Goal: Contribute content: Contribute content

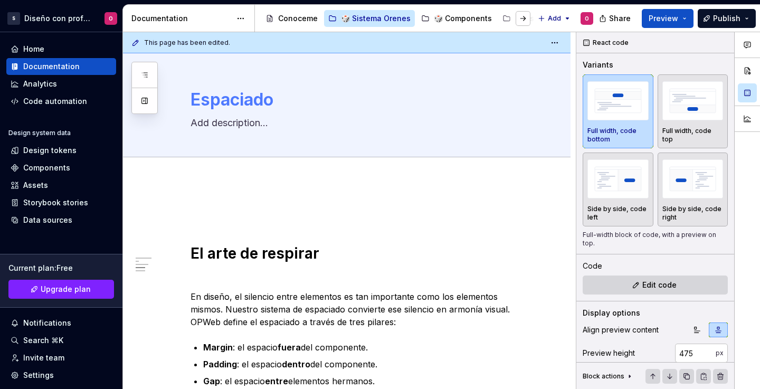
scroll to position [834, 0]
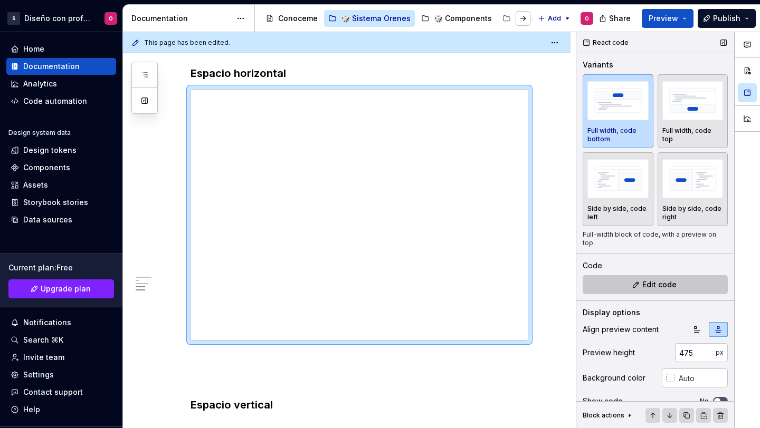
click at [608, 288] on button "Edit code" at bounding box center [655, 284] width 145 height 19
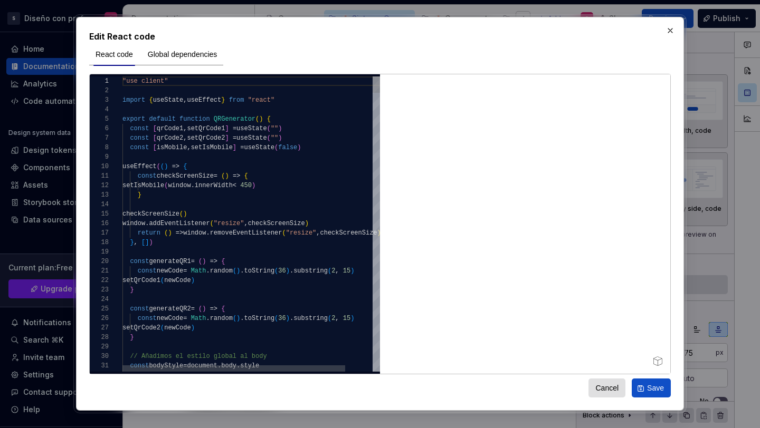
type textarea "*"
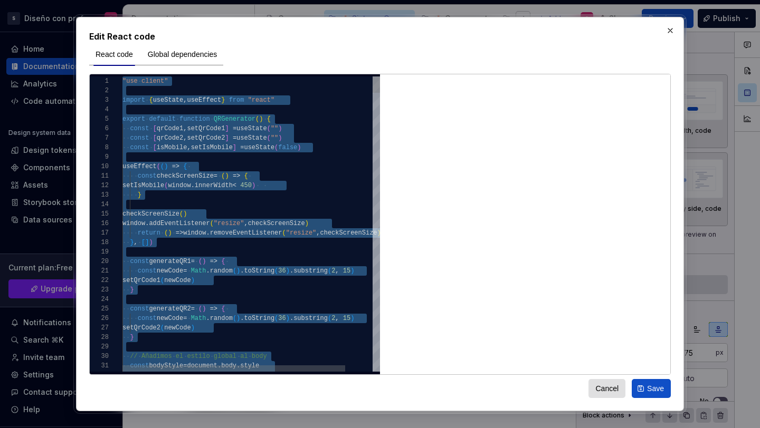
type textarea "* *"
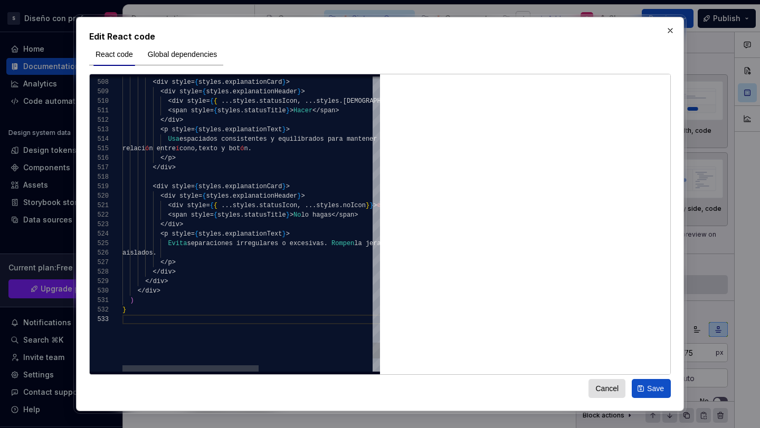
scroll to position [9, 4]
click at [642, 388] on button "Save" at bounding box center [651, 388] width 39 height 19
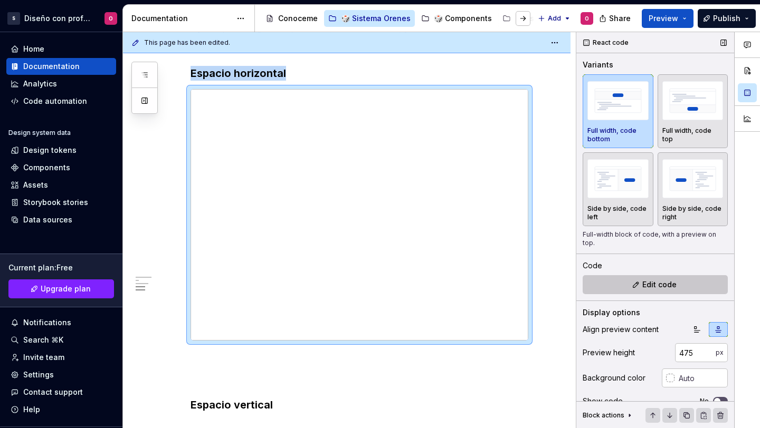
click at [664, 289] on span "Edit code" at bounding box center [659, 285] width 34 height 11
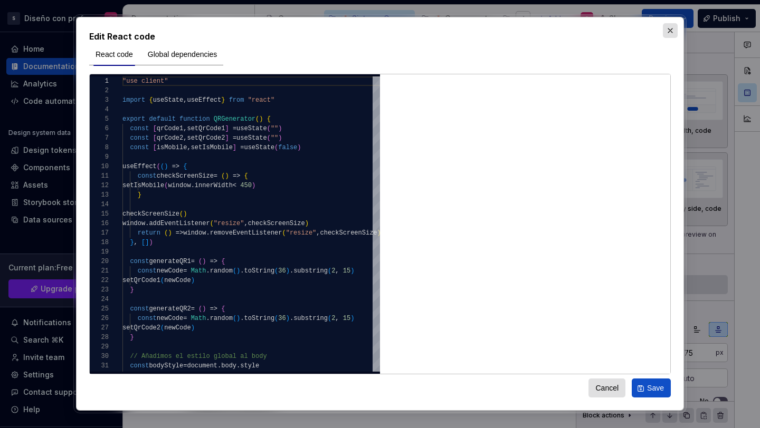
click at [668, 30] on button "button" at bounding box center [670, 30] width 15 height 15
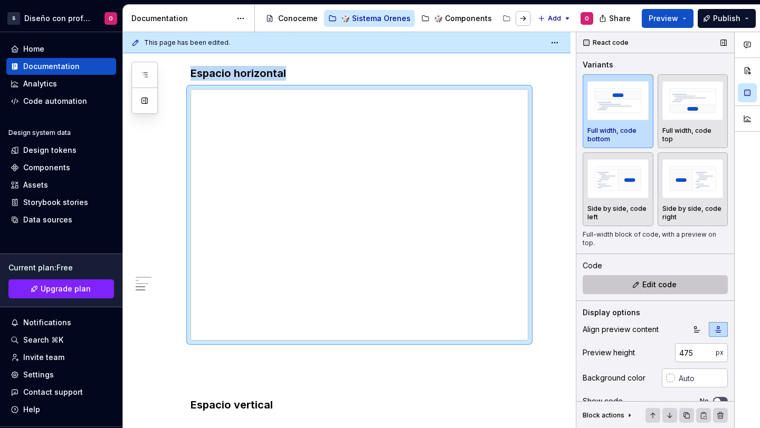
click at [638, 287] on button "Edit code" at bounding box center [655, 284] width 145 height 19
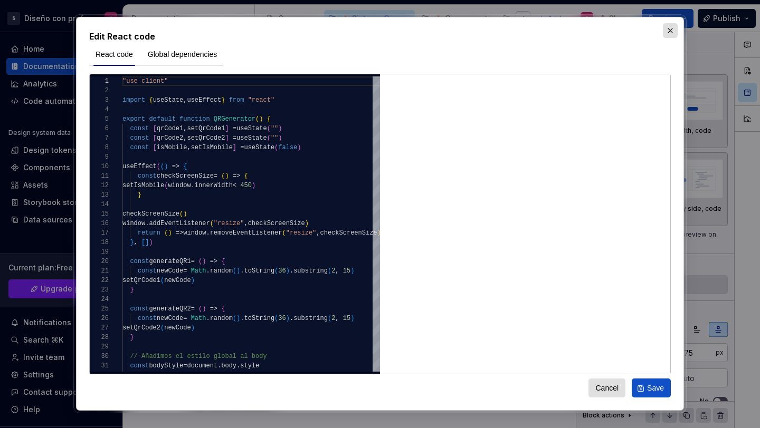
click at [663, 32] on button "button" at bounding box center [670, 30] width 15 height 15
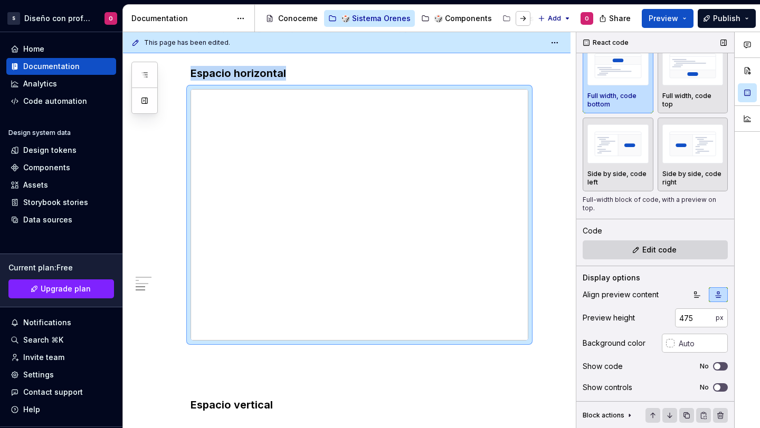
scroll to position [0, 0]
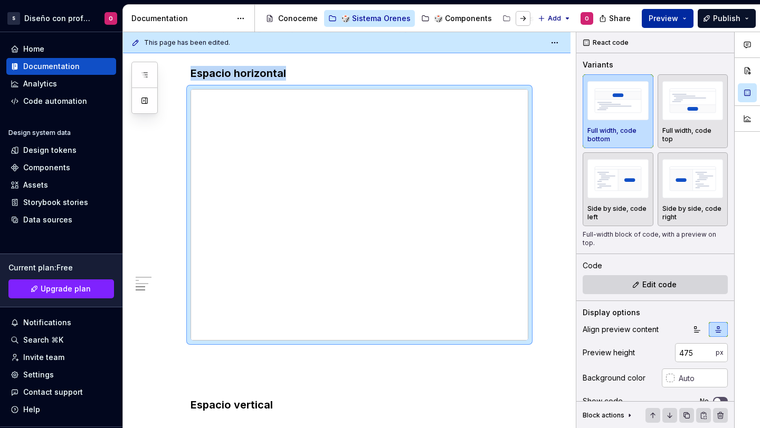
click at [664, 23] on span "Preview" at bounding box center [664, 18] width 30 height 11
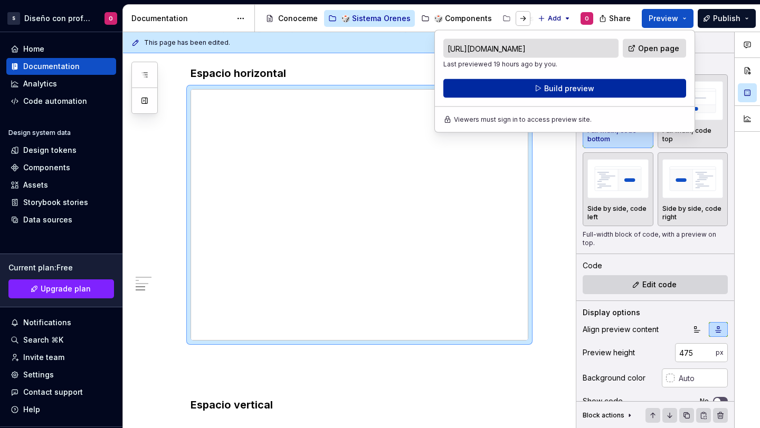
click at [599, 83] on button "Build preview" at bounding box center [564, 88] width 243 height 19
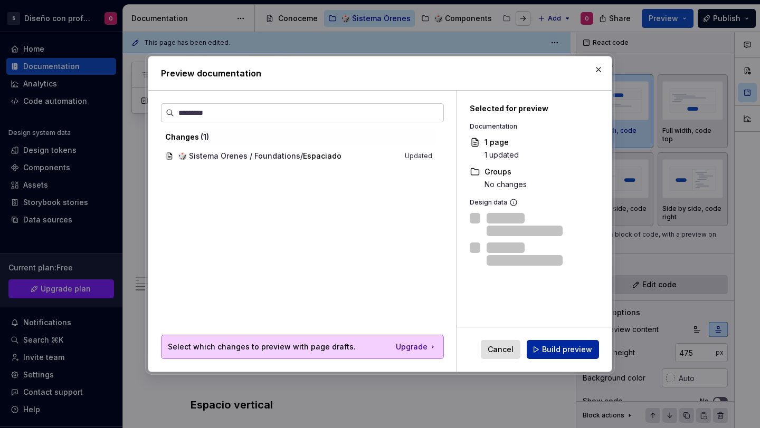
click at [565, 345] on span "Build preview" at bounding box center [567, 350] width 50 height 11
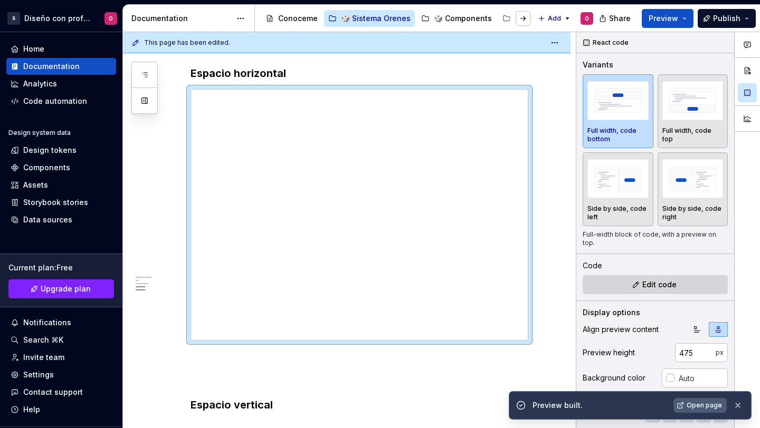
click at [698, 388] on span "Open page" at bounding box center [704, 406] width 35 height 8
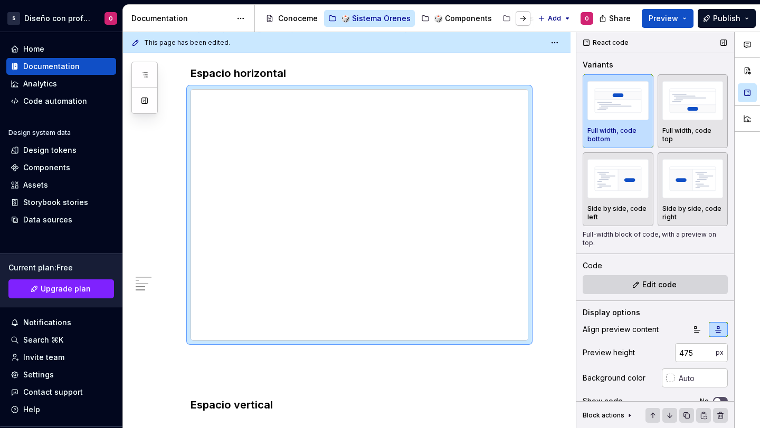
click at [602, 274] on div "Code Edit code" at bounding box center [655, 278] width 145 height 34
click at [617, 286] on button "Edit code" at bounding box center [655, 284] width 145 height 19
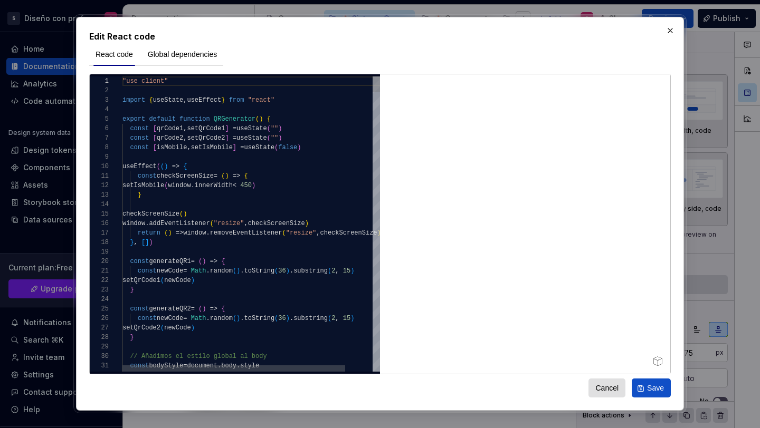
type textarea "*"
type textarea "**********"
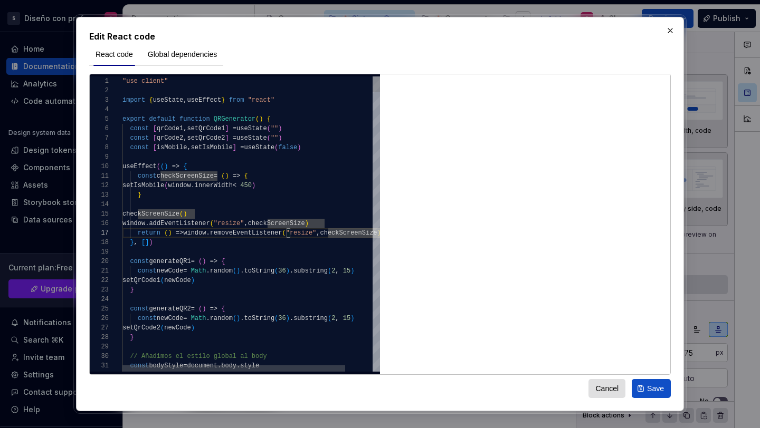
scroll to position [9, 160]
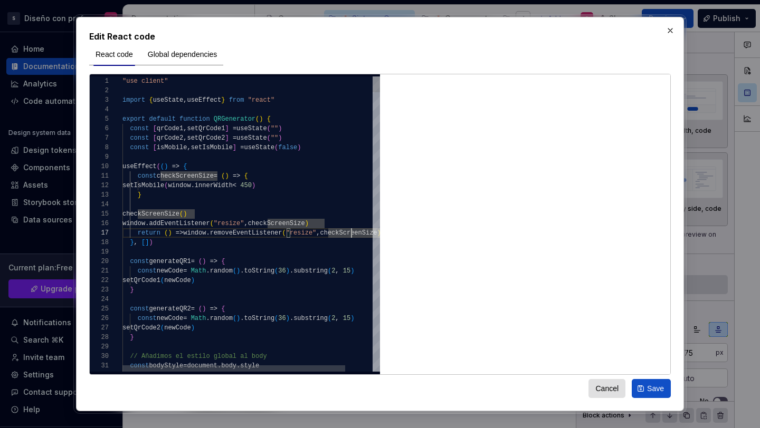
scroll to position [76, 0]
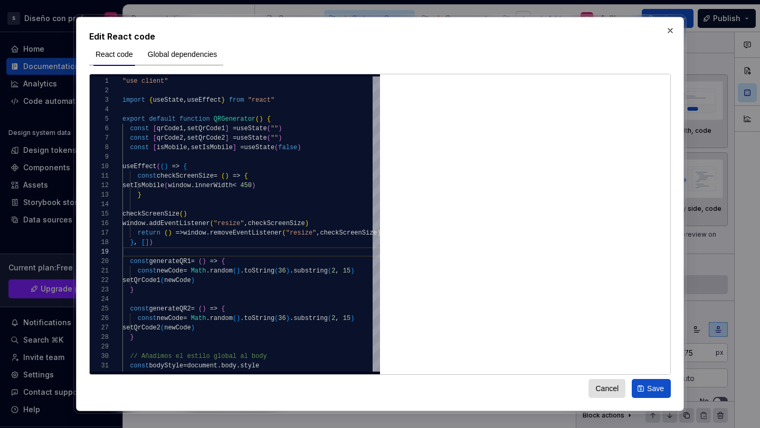
type textarea "*"
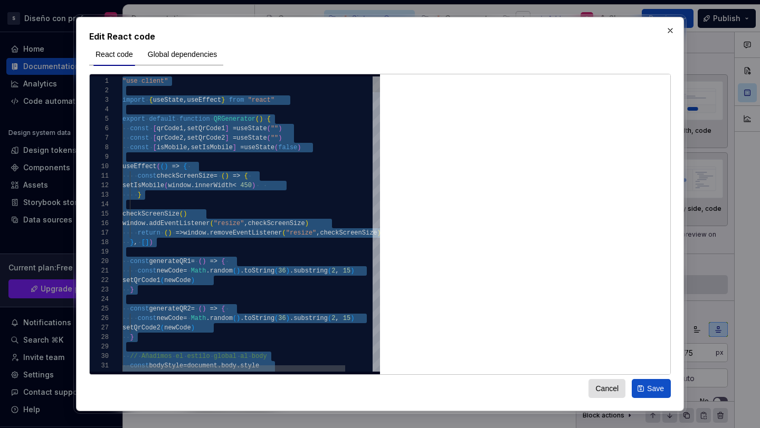
type textarea "****** **** *"
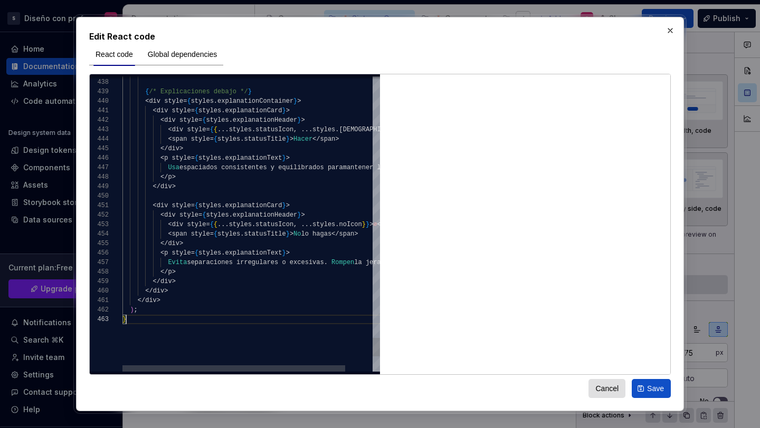
scroll to position [19, 4]
click at [651, 385] on span "Save" at bounding box center [655, 389] width 17 height 11
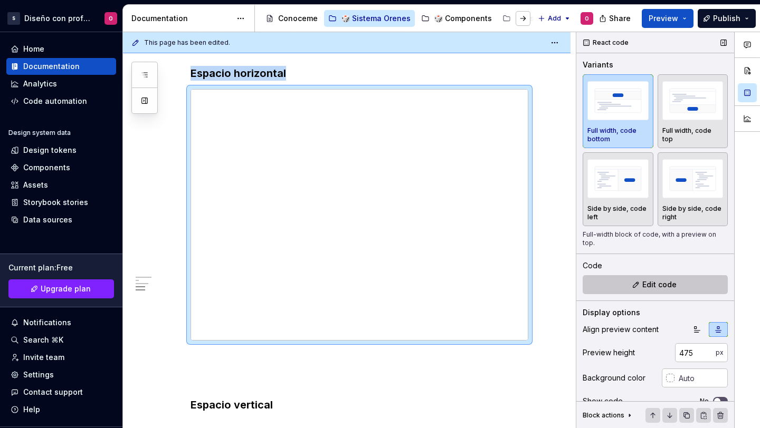
click at [651, 285] on span "Edit code" at bounding box center [659, 285] width 34 height 11
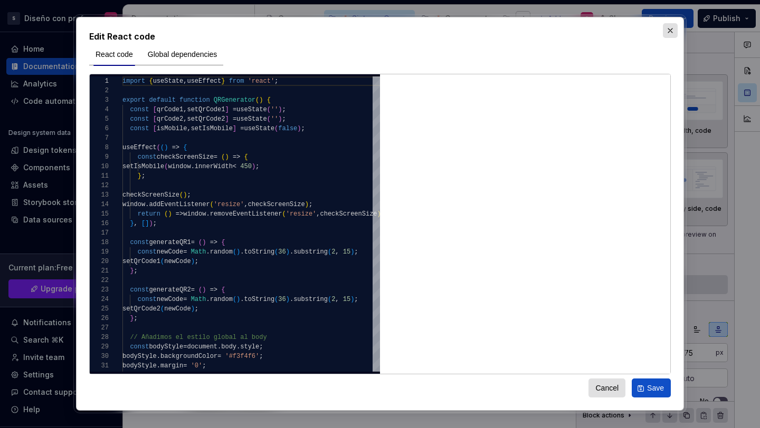
click at [675, 37] on div "Edit React code React code Global dependencies 1 2 3 4 5 6 7 8 9 10 11 12 13 14…" at bounding box center [379, 213] width 613 height 399
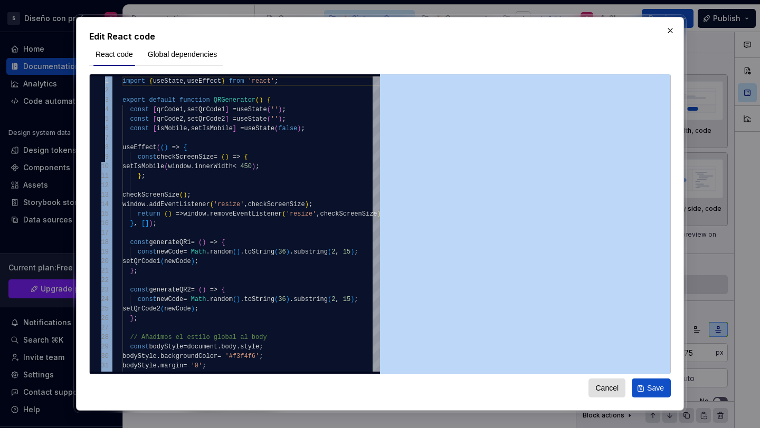
click at [671, 31] on button "button" at bounding box center [670, 30] width 15 height 15
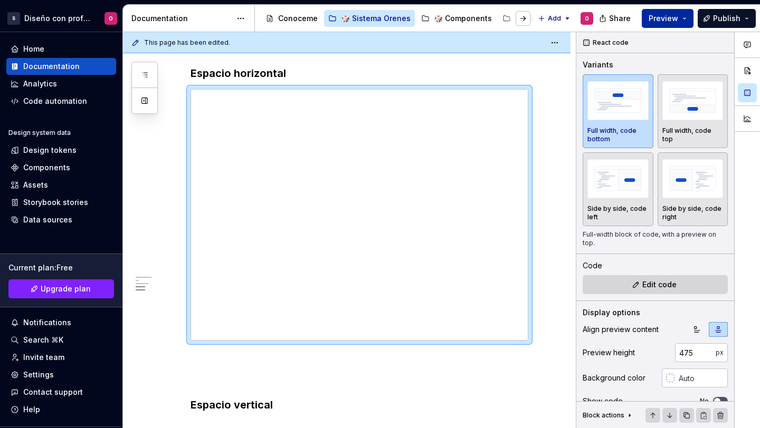
click at [666, 18] on span "Preview" at bounding box center [664, 18] width 30 height 11
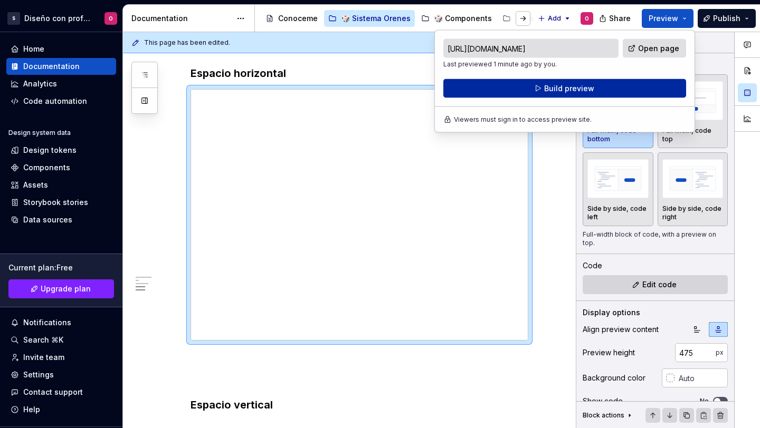
click at [613, 93] on button "Build preview" at bounding box center [564, 88] width 243 height 19
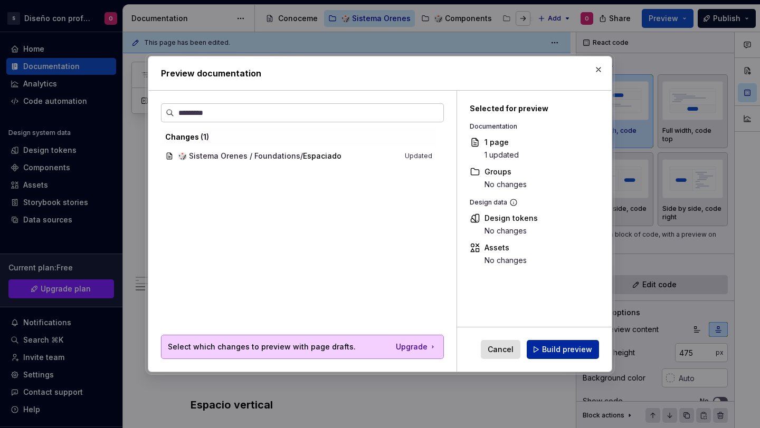
click at [592, 344] on button "Build preview" at bounding box center [563, 349] width 72 height 19
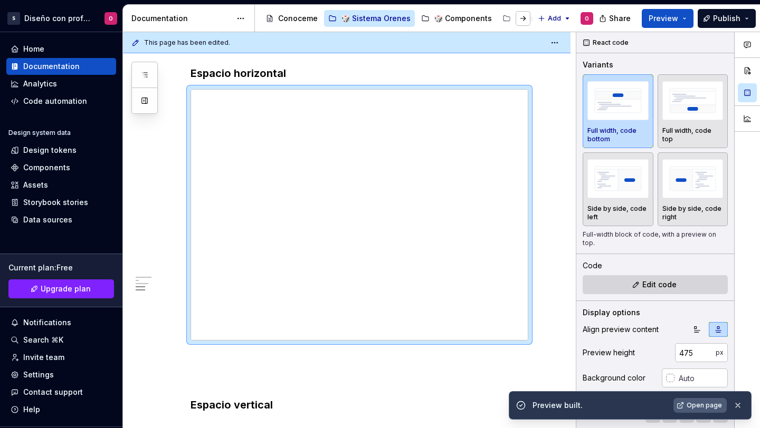
click at [691, 388] on link "Open page" at bounding box center [699, 405] width 53 height 15
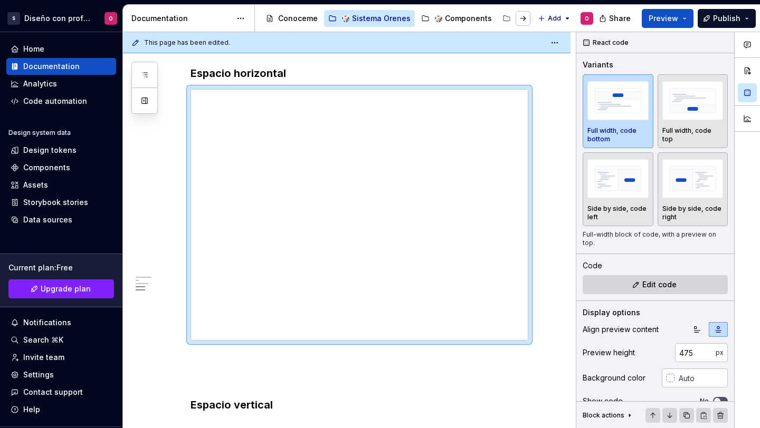
type textarea "*"
click at [628, 285] on button "Edit code" at bounding box center [655, 284] width 145 height 19
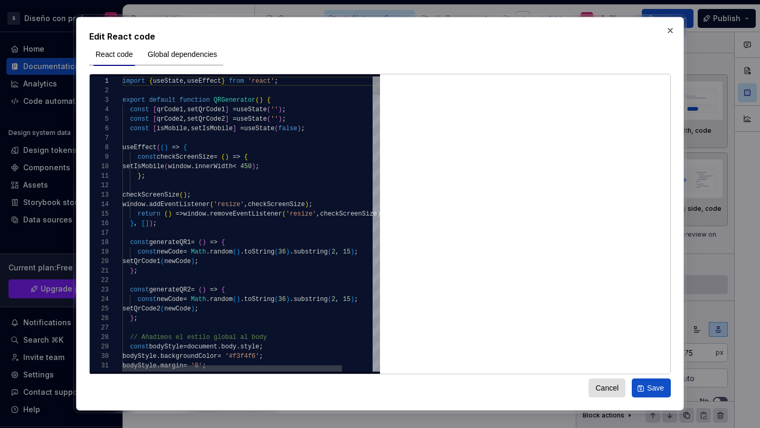
type textarea "**********"
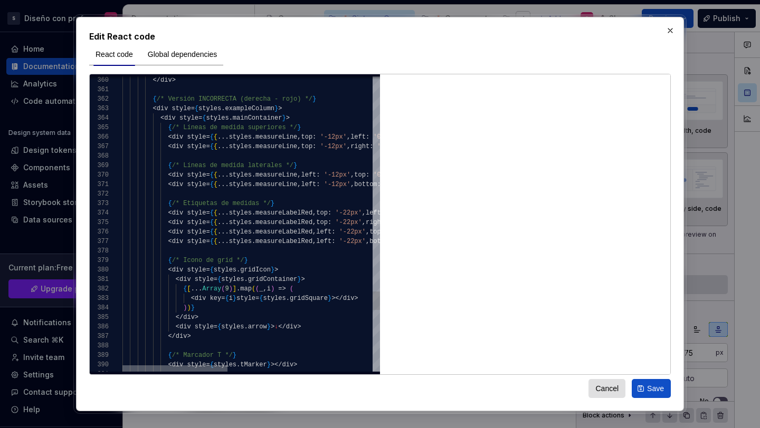
click at [122, 366] on div at bounding box center [174, 369] width 105 height 6
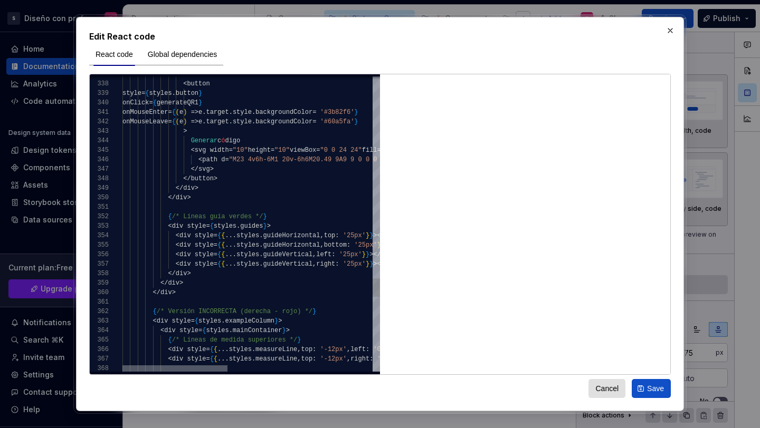
click at [192, 366] on div at bounding box center [174, 369] width 105 height 6
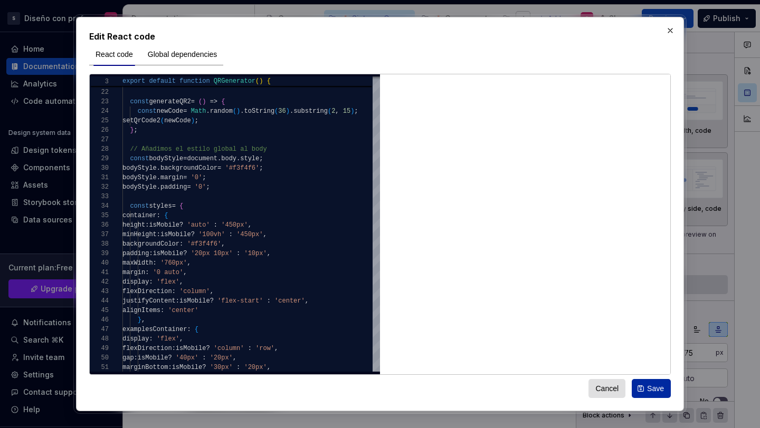
click at [647, 388] on span "Save" at bounding box center [655, 389] width 17 height 11
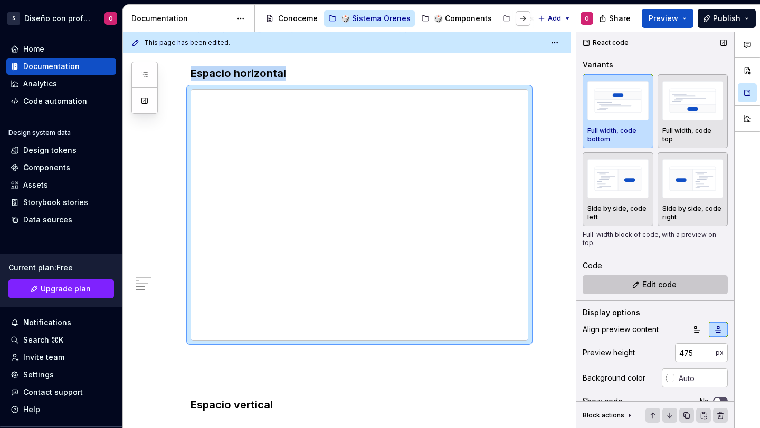
scroll to position [32, 0]
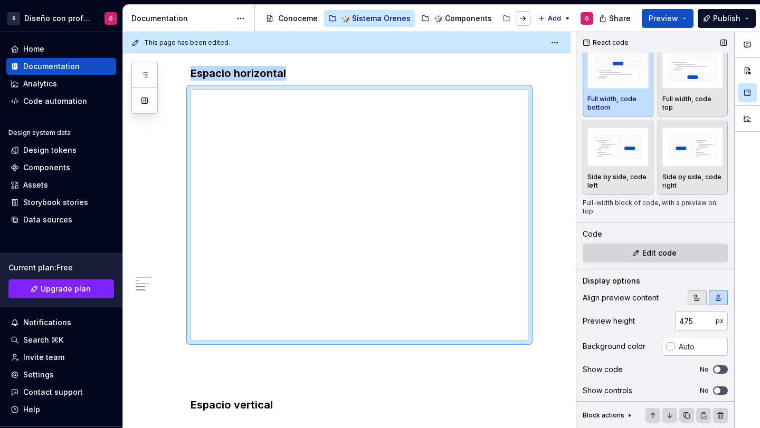
click at [688, 294] on button "button" at bounding box center [697, 298] width 19 height 15
click at [714, 297] on icon "button" at bounding box center [718, 298] width 8 height 8
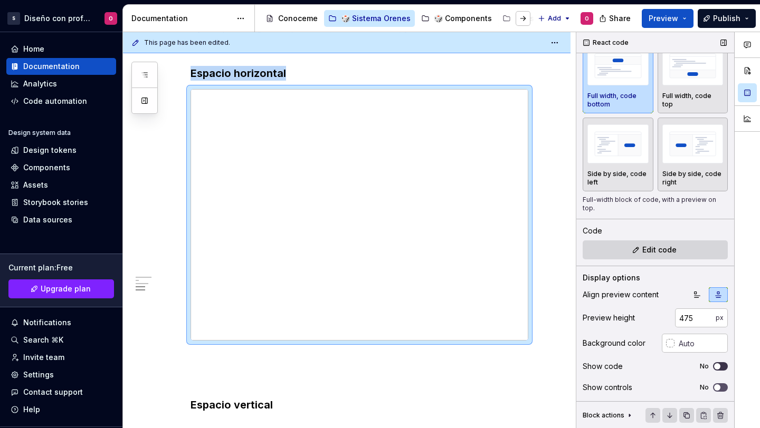
click at [714, 367] on span "button" at bounding box center [717, 367] width 6 height 6
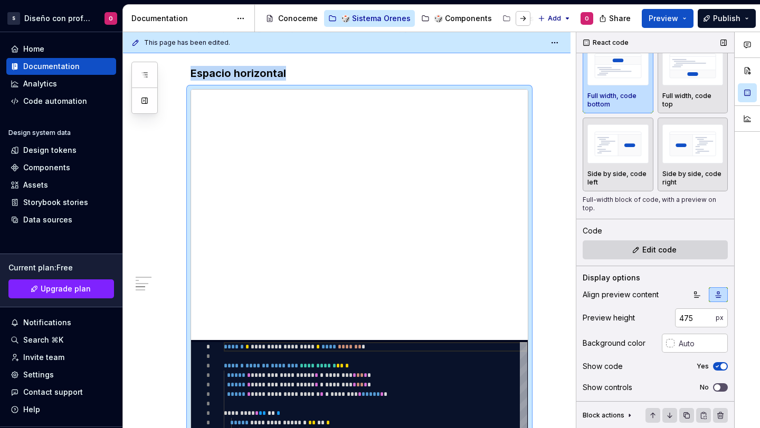
click at [704, 355] on div at bounding box center [704, 355] width 0 height 0
click at [717, 361] on div "Show code Yes" at bounding box center [655, 366] width 145 height 15
click at [720, 366] on span "button" at bounding box center [723, 367] width 6 height 6
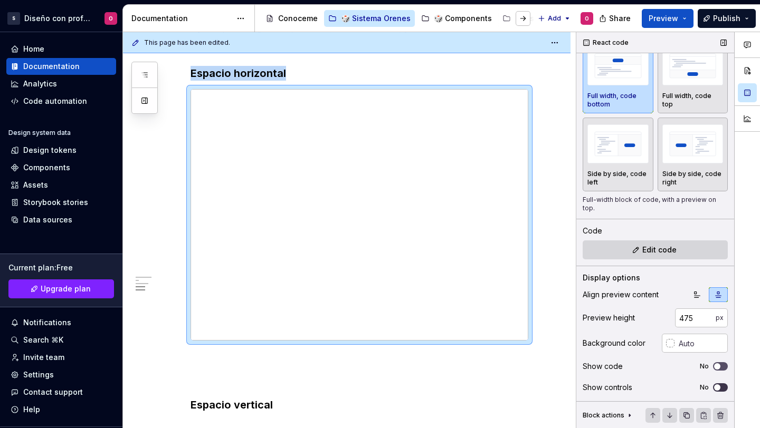
click at [714, 386] on icon "button" at bounding box center [717, 388] width 8 height 6
click at [720, 386] on span "button" at bounding box center [723, 388] width 6 height 6
click at [713, 385] on icon "button" at bounding box center [717, 388] width 8 height 6
click at [681, 10] on button "Preview" at bounding box center [668, 18] width 52 height 19
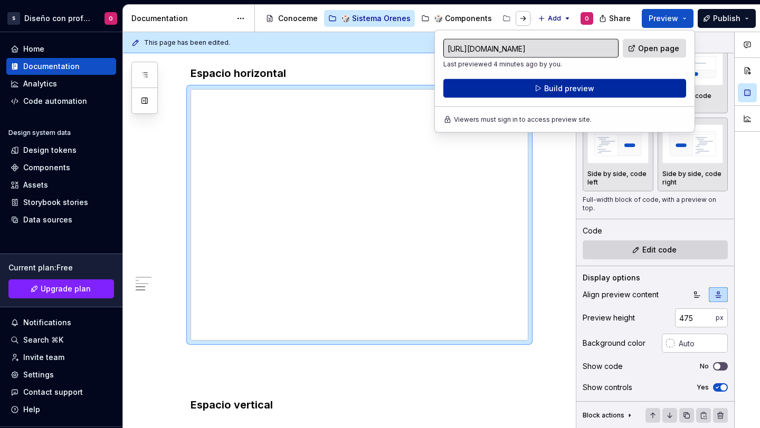
click at [621, 94] on button "Build preview" at bounding box center [564, 88] width 243 height 19
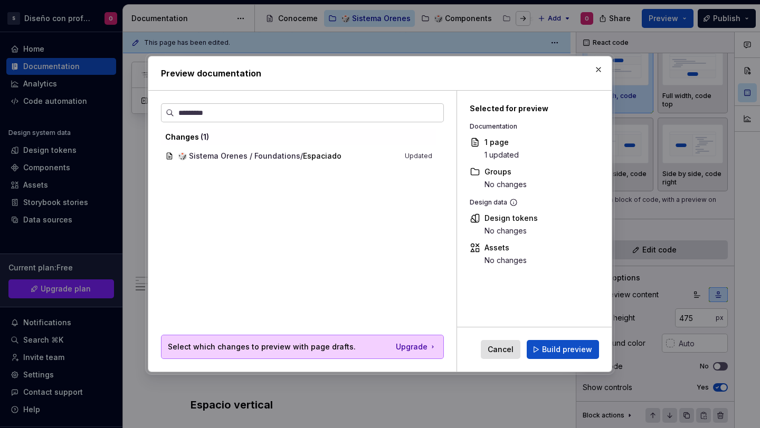
click at [564, 339] on div "Cancel Build preview" at bounding box center [534, 350] width 155 height 44
click at [566, 348] on span "Build preview" at bounding box center [567, 350] width 50 height 11
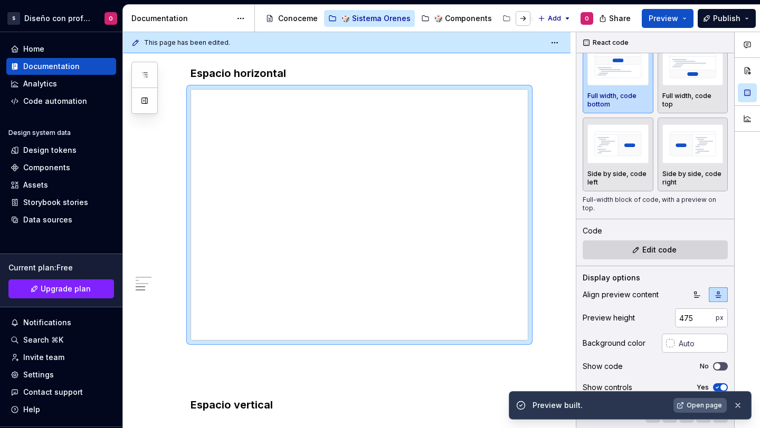
click at [683, 388] on link "Open page" at bounding box center [699, 405] width 53 height 15
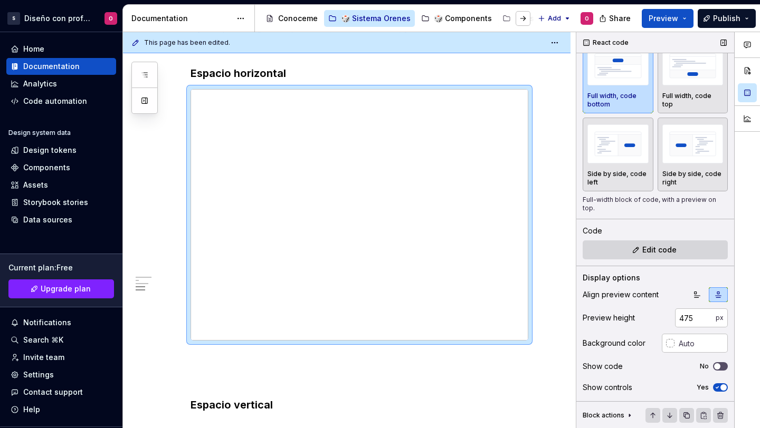
click at [720, 388] on span "button" at bounding box center [723, 388] width 6 height 6
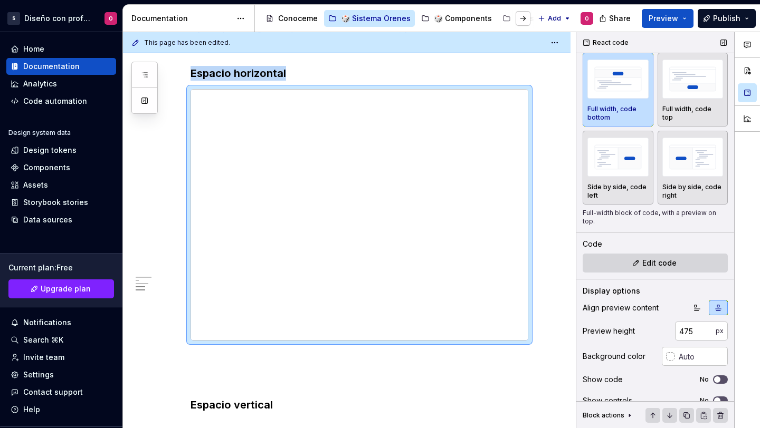
scroll to position [8, 0]
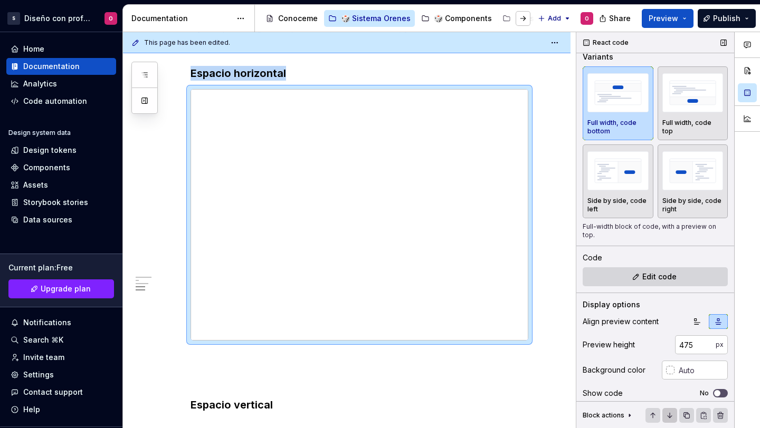
click at [668, 388] on button "button" at bounding box center [669, 415] width 15 height 15
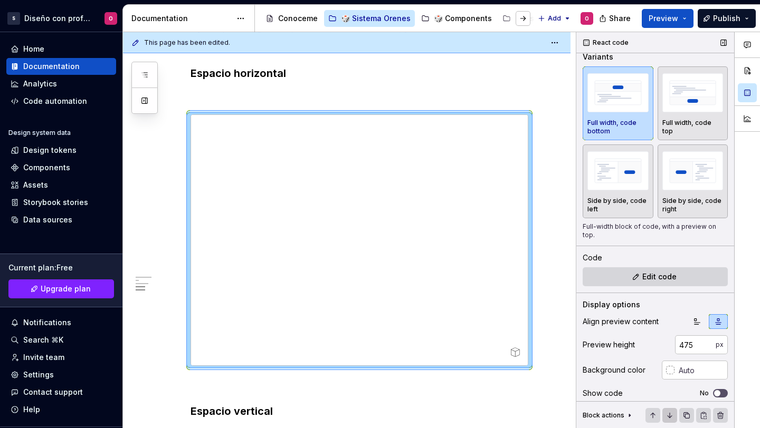
type textarea "*"
click at [638, 388] on div "Block actions" at bounding box center [655, 415] width 145 height 15
click at [645, 388] on button "button" at bounding box center [652, 415] width 15 height 15
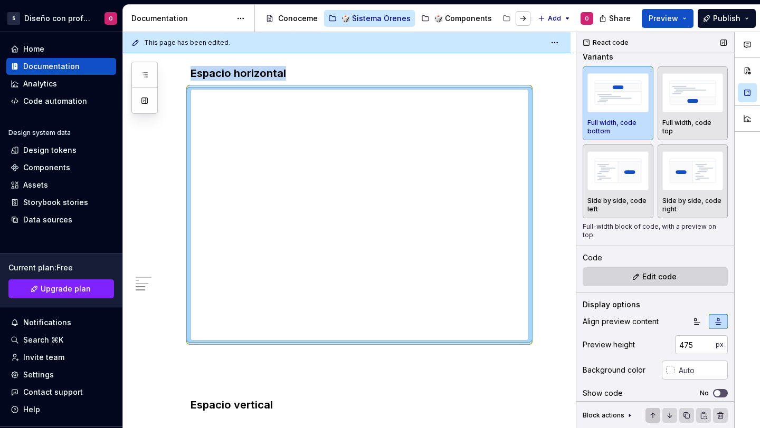
click at [645, 388] on button "button" at bounding box center [652, 415] width 15 height 15
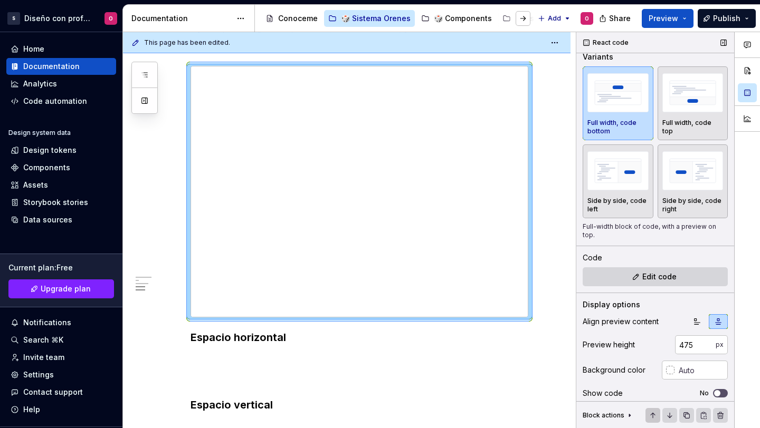
click at [645, 388] on button "button" at bounding box center [652, 415] width 15 height 15
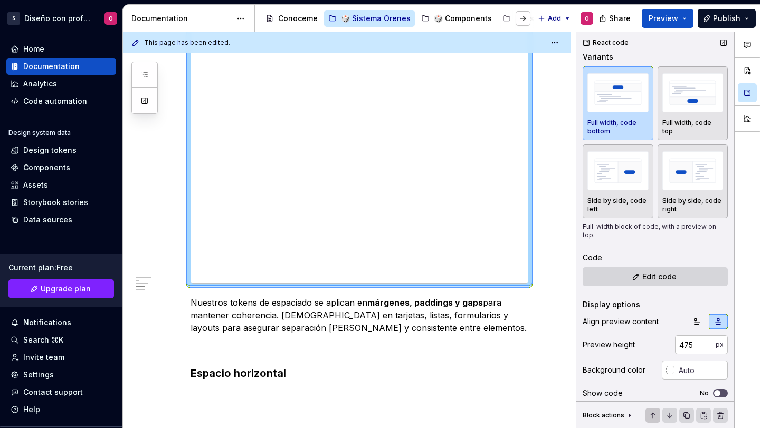
click at [645, 388] on button "button" at bounding box center [652, 415] width 15 height 15
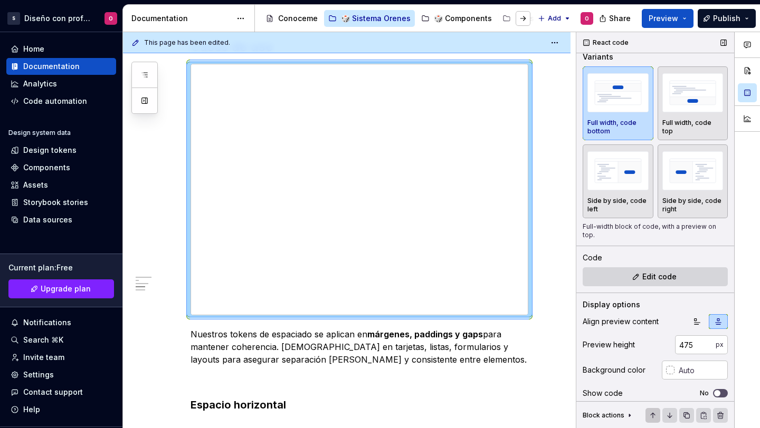
click at [645, 388] on button "button" at bounding box center [652, 415] width 15 height 15
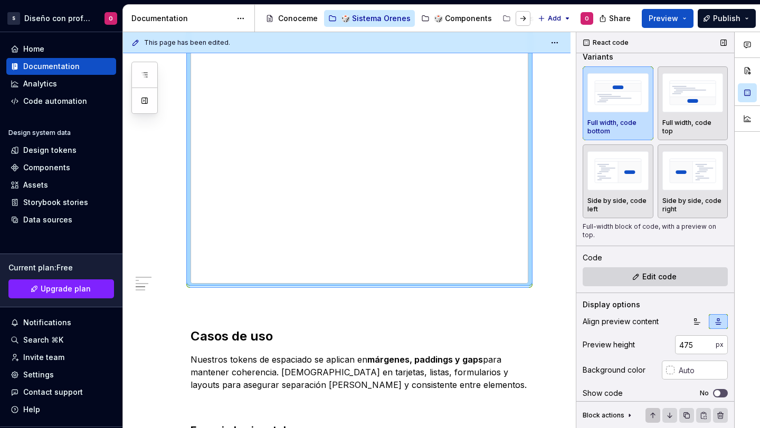
click at [645, 388] on button "button" at bounding box center [652, 415] width 15 height 15
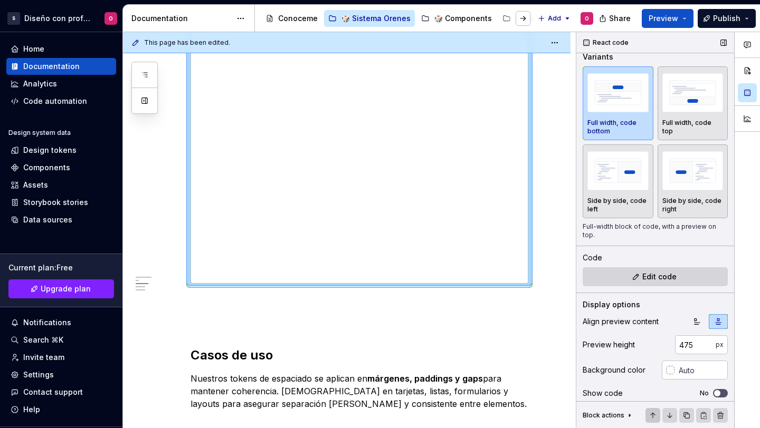
click at [645, 388] on button "button" at bounding box center [652, 415] width 15 height 15
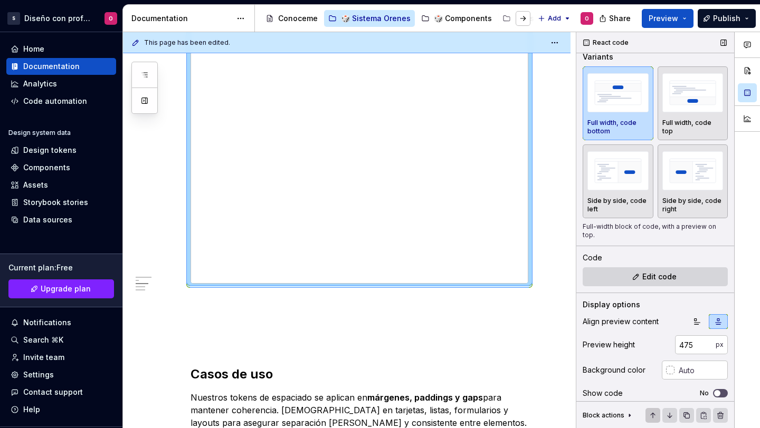
click at [645, 388] on button "button" at bounding box center [652, 415] width 15 height 15
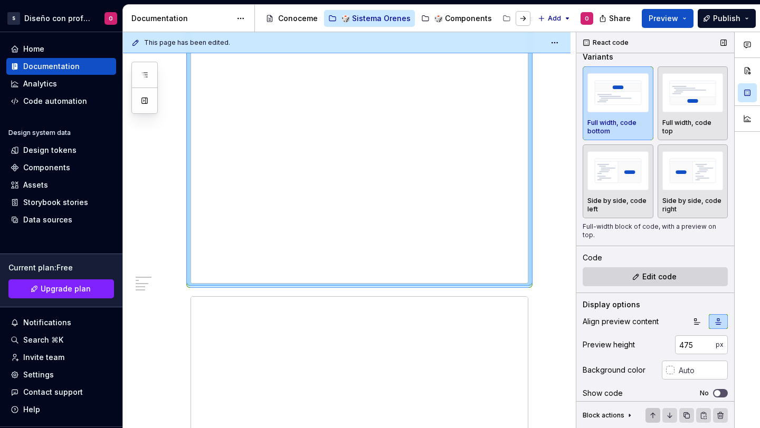
click at [645, 388] on button "button" at bounding box center [652, 415] width 15 height 15
click at [668, 388] on button "button" at bounding box center [669, 415] width 15 height 15
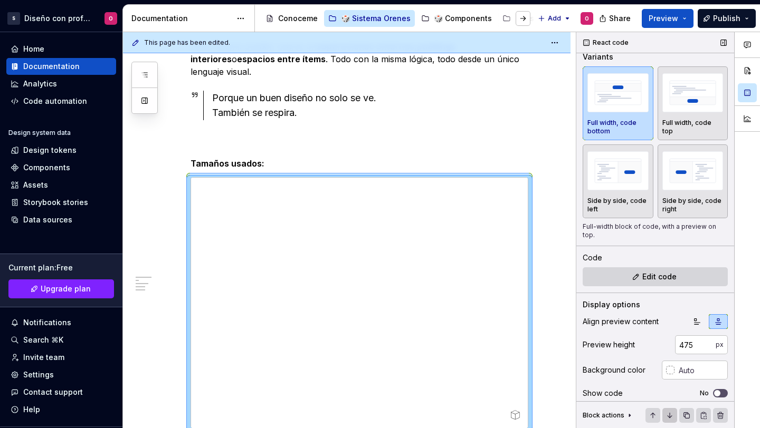
click at [668, 388] on button "button" at bounding box center [669, 415] width 15 height 15
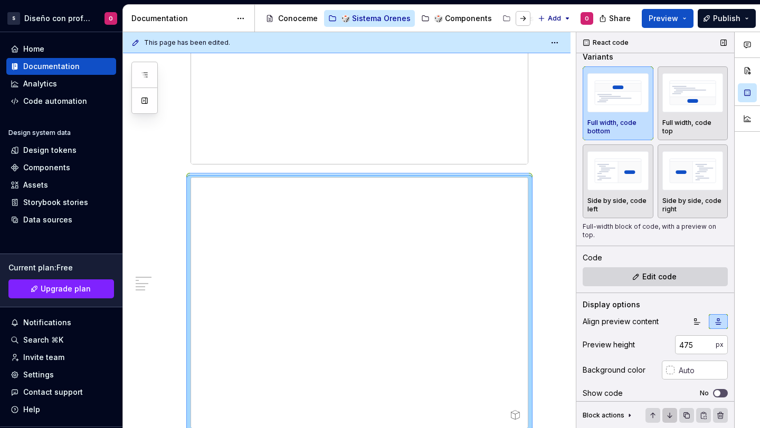
click at [668, 388] on button "button" at bounding box center [669, 415] width 15 height 15
click at [579, 308] on div "React code Variants Full width, code bottom Full width, code top Side by side, …" at bounding box center [655, 222] width 158 height 397
drag, startPoint x: 529, startPoint y: 125, endPoint x: 535, endPoint y: 137, distance: 13.7
click at [528, 124] on div at bounding box center [359, 47] width 338 height 186
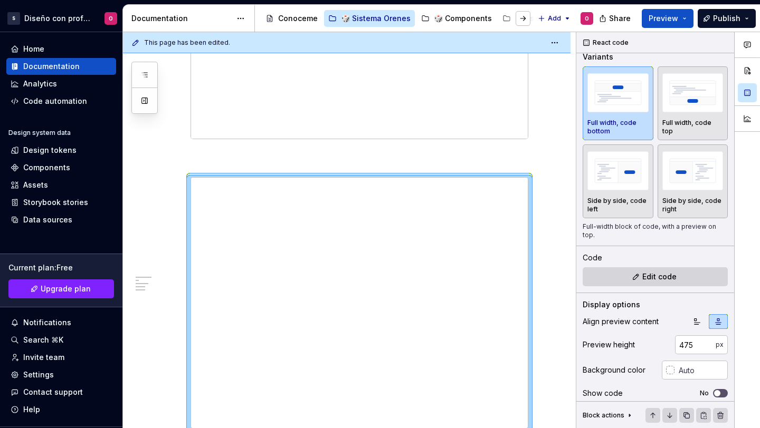
type input "350"
type input "#FFFFFF"
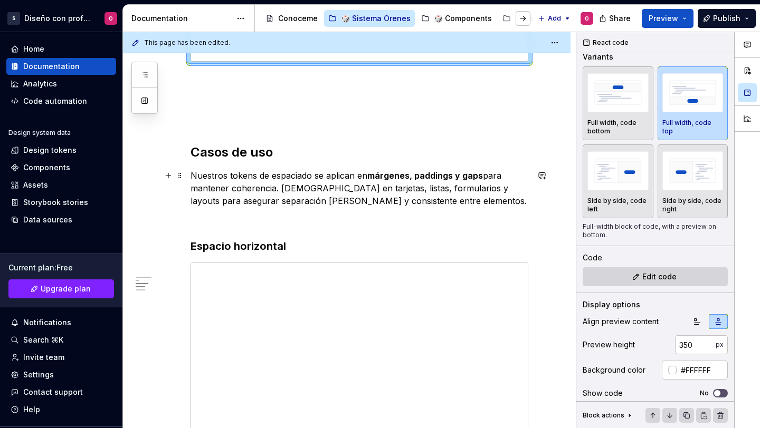
scroll to position [733, 0]
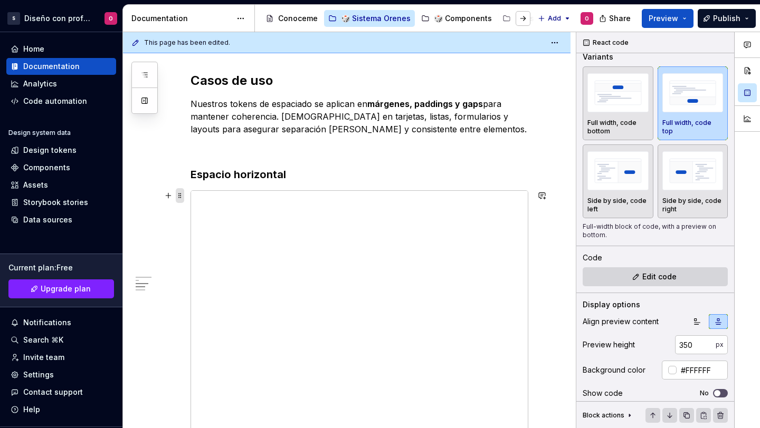
click at [179, 193] on span at bounding box center [180, 195] width 8 height 15
type input "475"
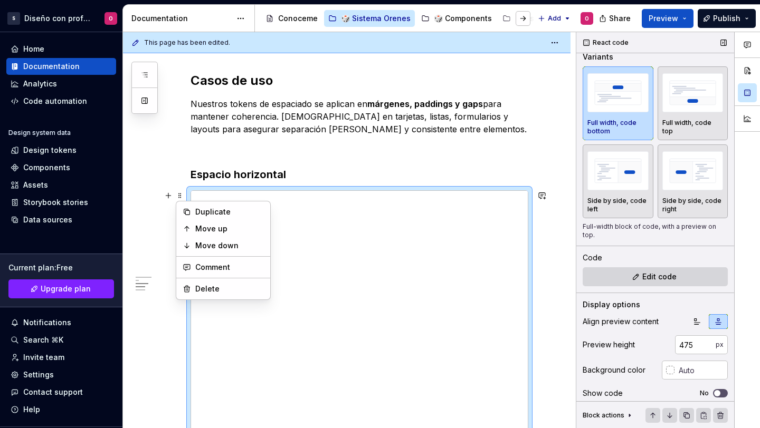
scroll to position [35, 0]
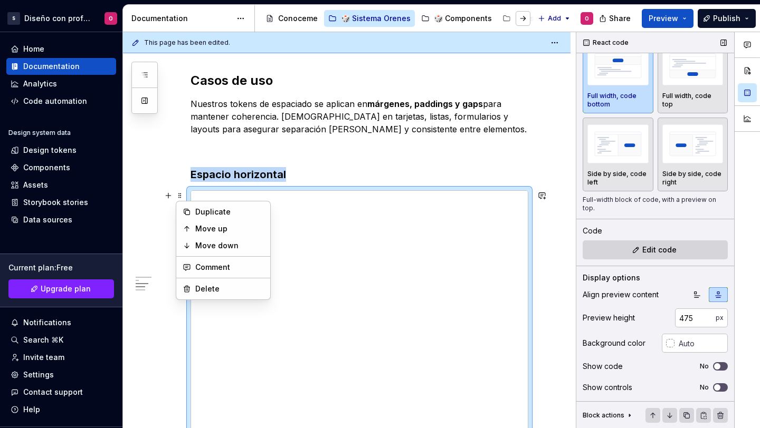
click at [626, 388] on icon at bounding box center [629, 416] width 8 height 8
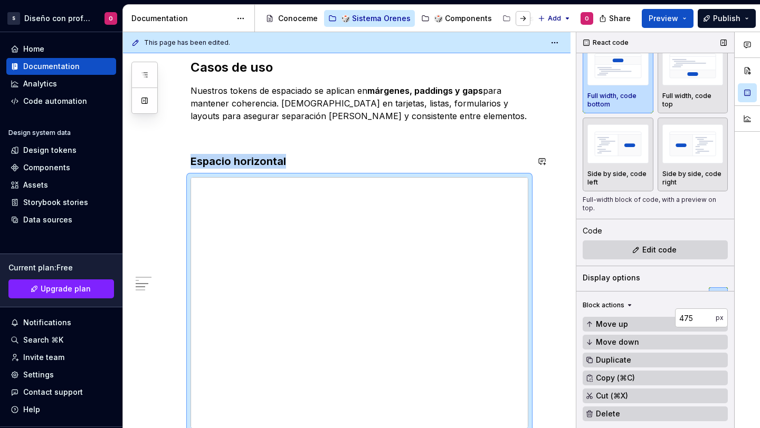
click at [536, 151] on div "El arte de respirar En diseño, el silencio entre elementos es tan importante co…" at bounding box center [346, 48] width 447 height 1229
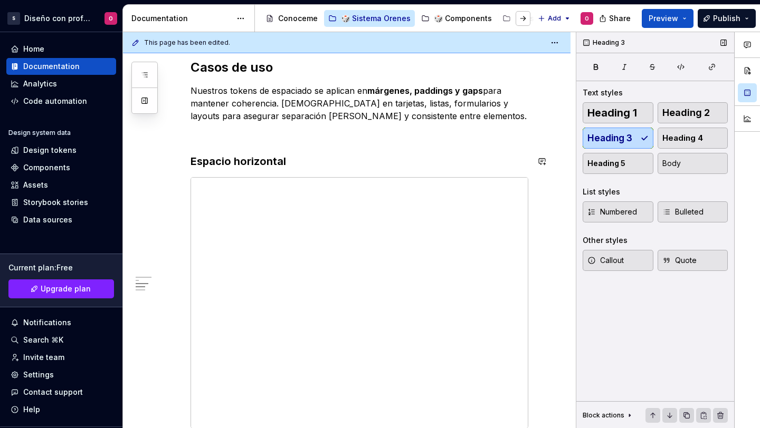
scroll to position [0, 0]
click at [178, 180] on span at bounding box center [180, 182] width 8 height 15
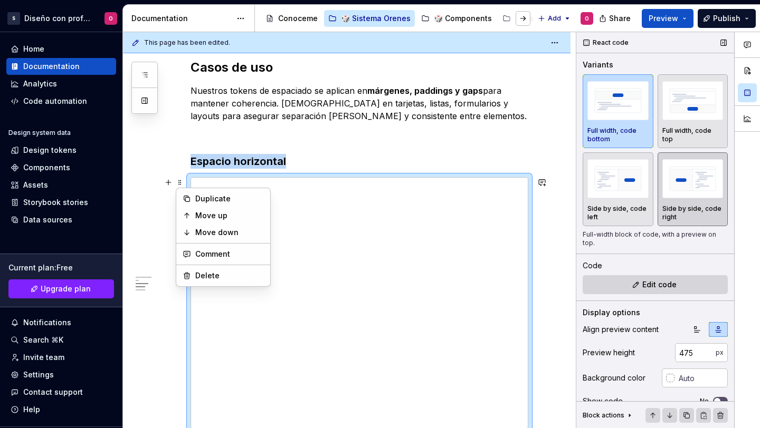
click at [689, 198] on div "button" at bounding box center [692, 178] width 61 height 43
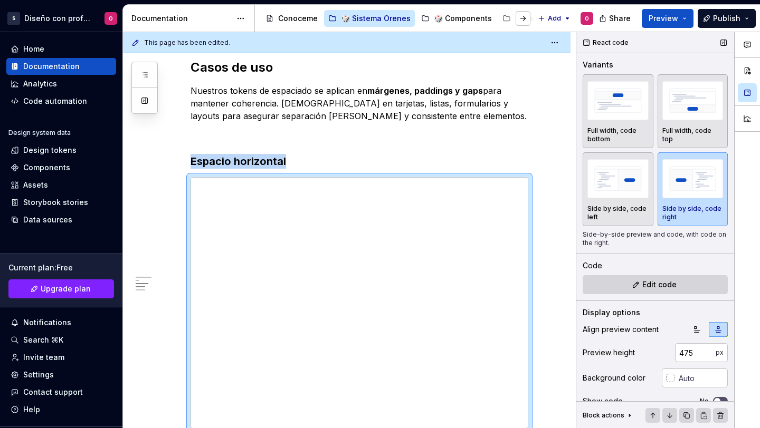
scroll to position [14, 0]
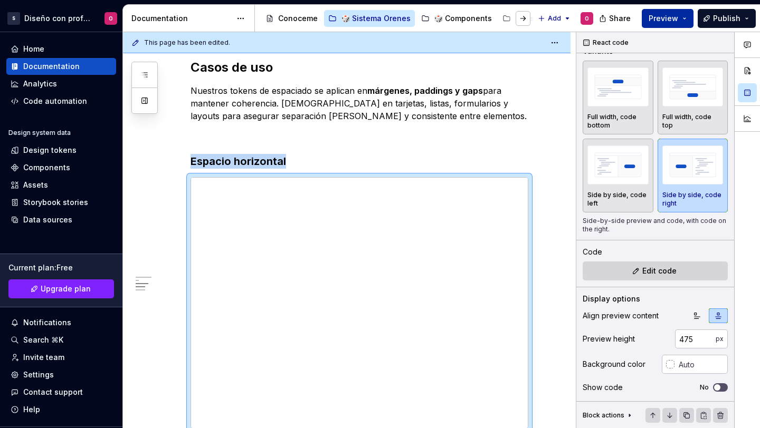
click at [669, 15] on span "Preview" at bounding box center [664, 18] width 30 height 11
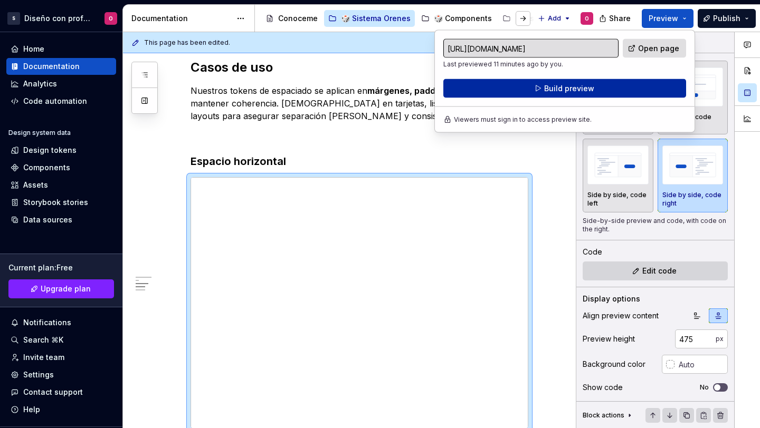
click at [649, 82] on button "Build preview" at bounding box center [564, 88] width 243 height 19
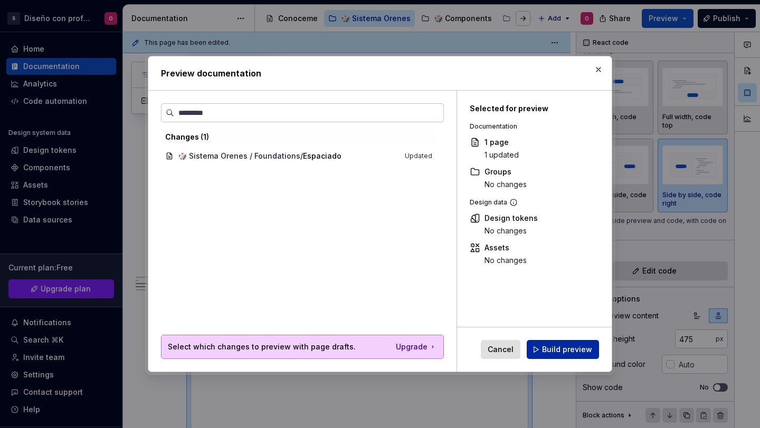
click at [568, 347] on span "Build preview" at bounding box center [567, 350] width 50 height 11
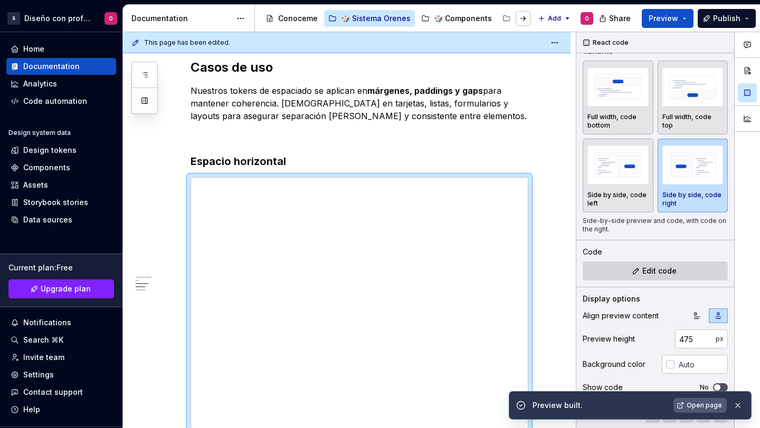
click at [687, 388] on link "Open page" at bounding box center [699, 405] width 53 height 15
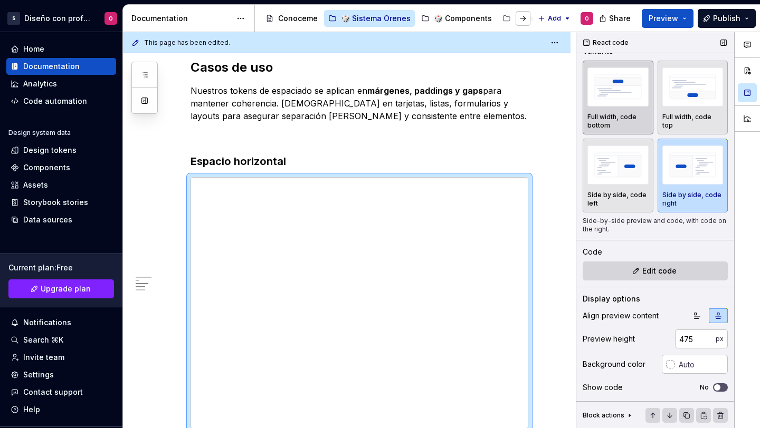
click at [609, 81] on img "button" at bounding box center [617, 87] width 61 height 39
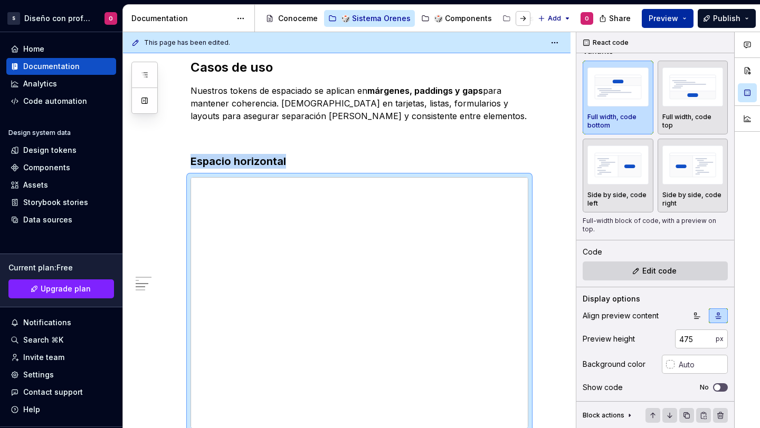
click at [658, 23] on span "Preview" at bounding box center [664, 18] width 30 height 11
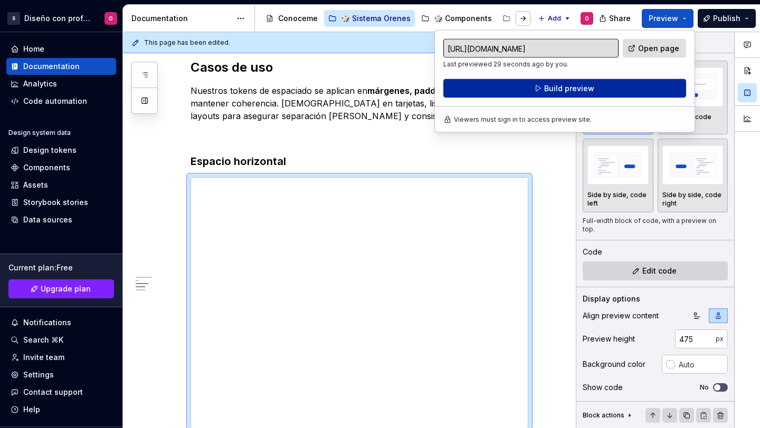
click at [621, 94] on button "Build preview" at bounding box center [564, 88] width 243 height 19
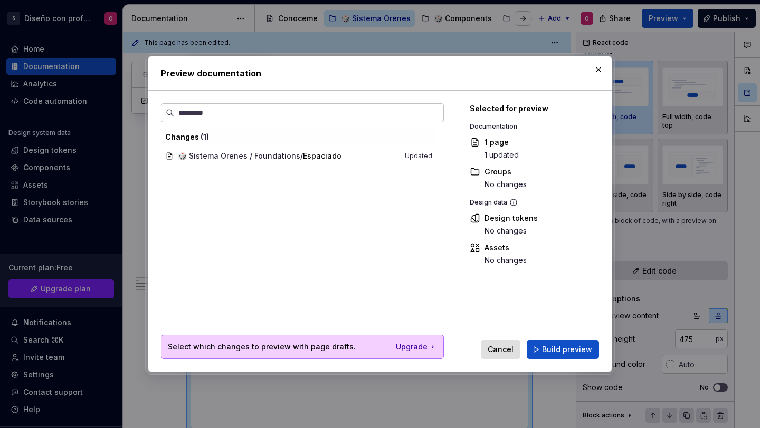
click at [570, 336] on div "Cancel Build preview" at bounding box center [534, 350] width 155 height 44
click at [568, 347] on span "Build preview" at bounding box center [567, 350] width 50 height 11
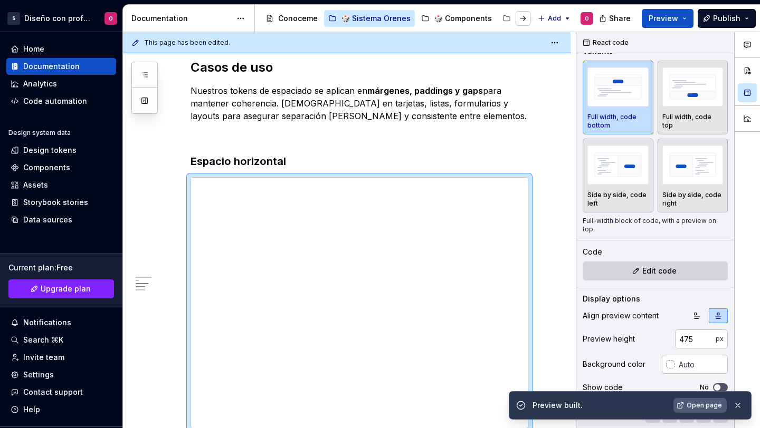
click at [706, 388] on span "Open page" at bounding box center [704, 406] width 35 height 8
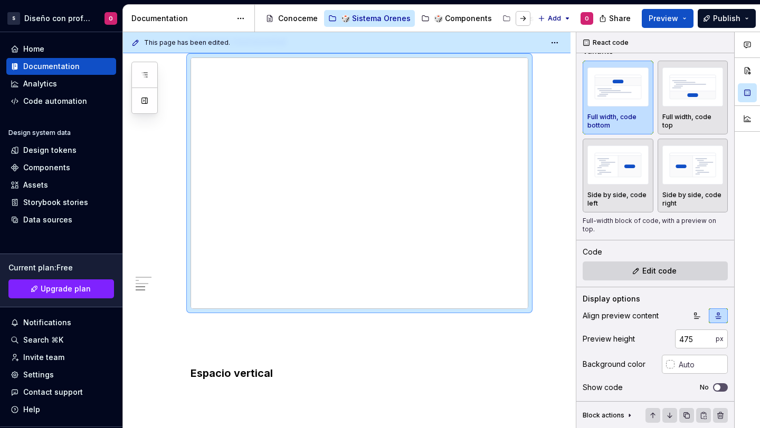
scroll to position [744, 0]
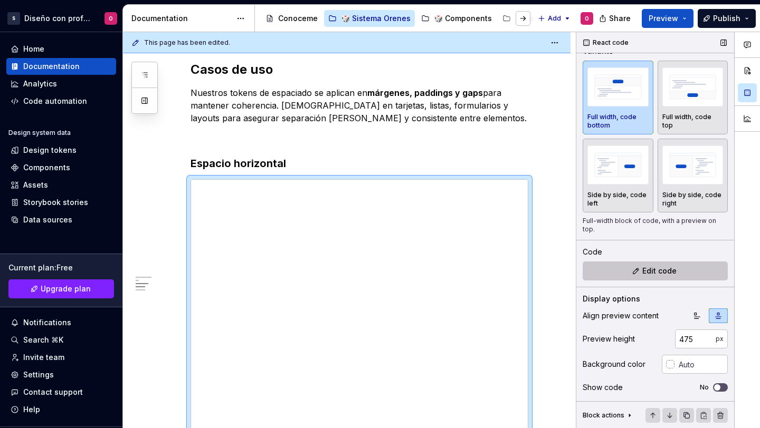
click at [628, 275] on button "Edit code" at bounding box center [655, 271] width 145 height 19
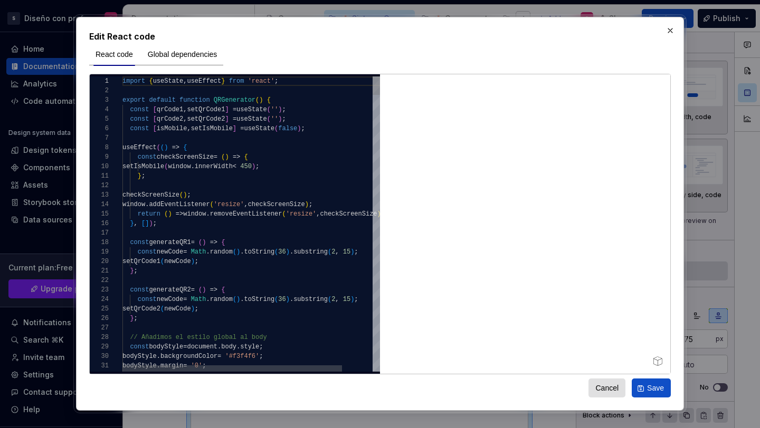
type textarea "*"
type textarea "**********"
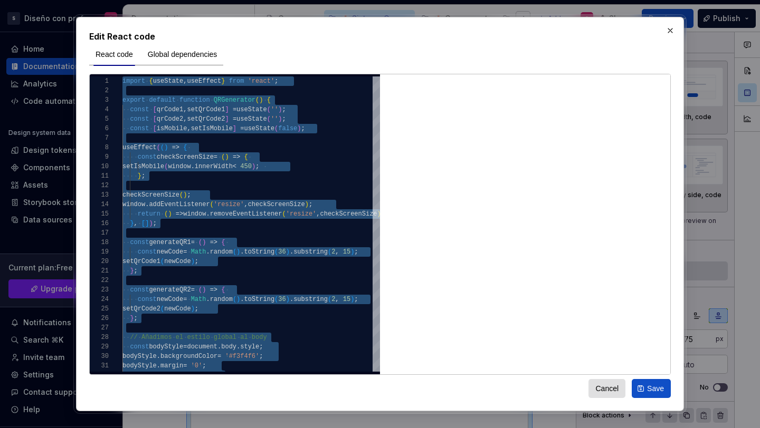
click at [487, 62] on div "React code Global dependencies" at bounding box center [379, 58] width 581 height 31
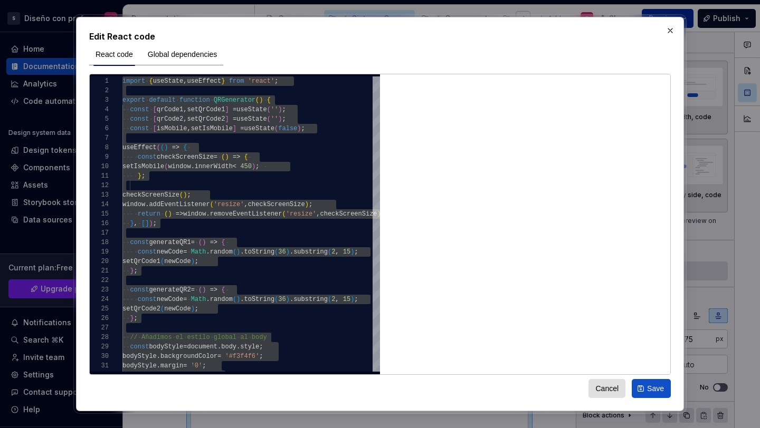
drag, startPoint x: 670, startPoint y: 27, endPoint x: 665, endPoint y: 15, distance: 13.7
click at [670, 27] on button "button" at bounding box center [670, 30] width 15 height 15
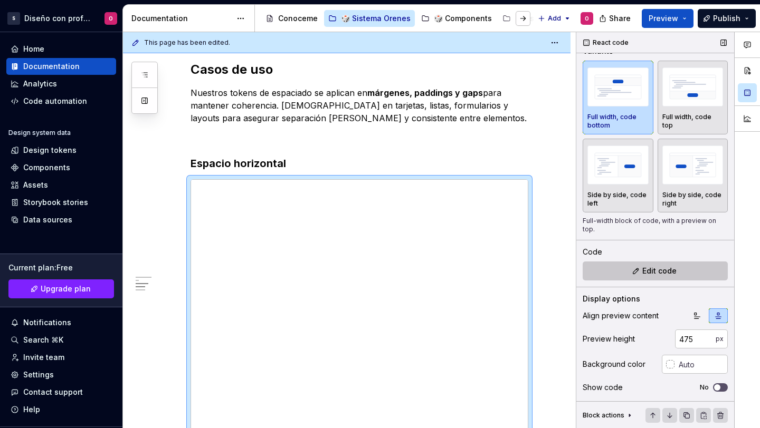
click at [638, 267] on button "Edit code" at bounding box center [655, 271] width 145 height 19
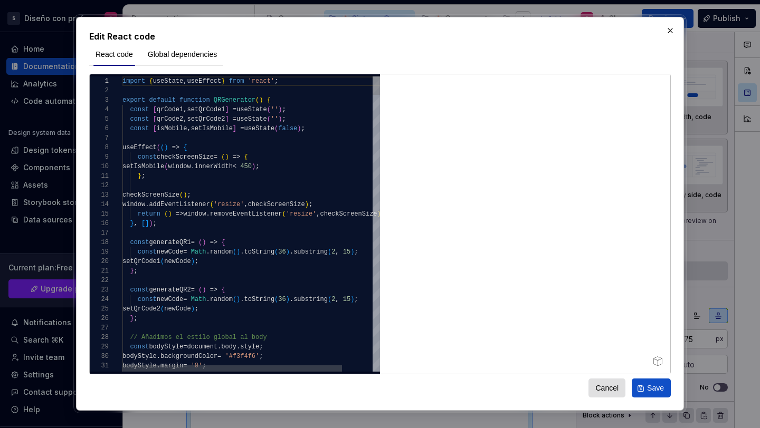
type textarea "*"
type textarea "**********"
type textarea "*"
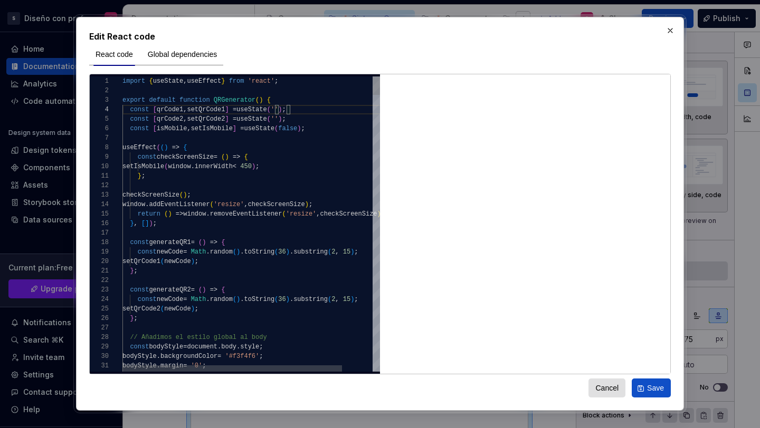
scroll to position [19, 149]
type textarea "**********"
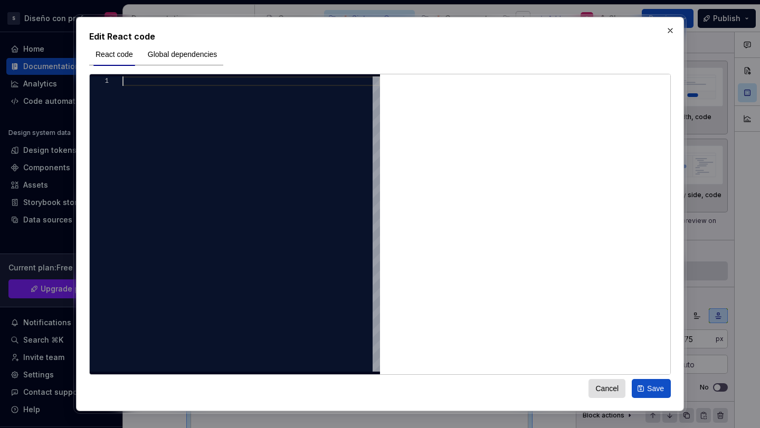
type textarea "**********"
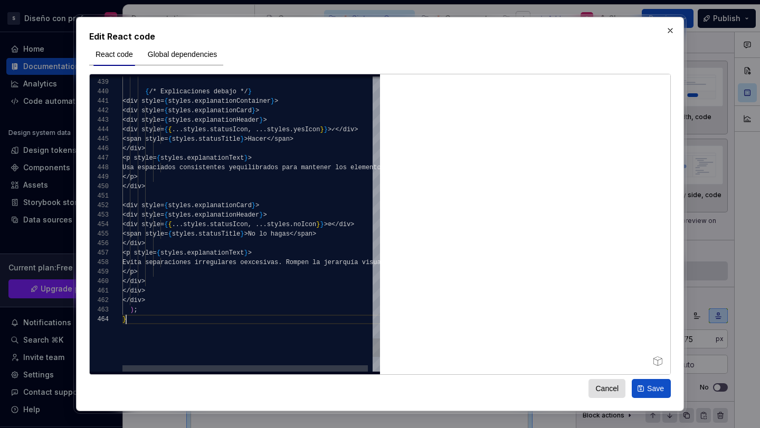
scroll to position [28, 4]
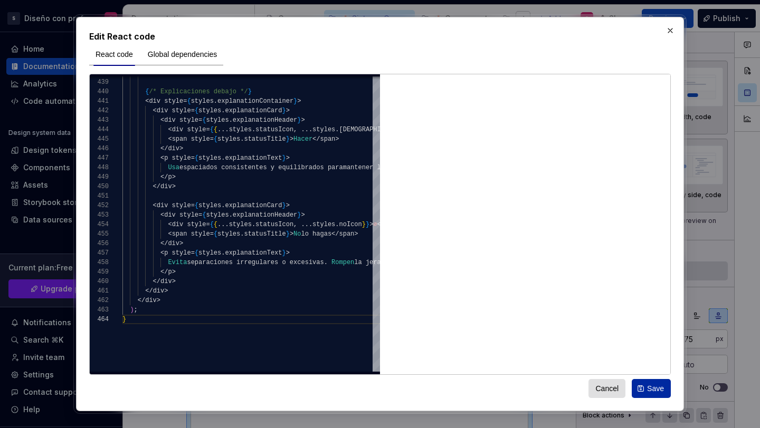
click at [659, 388] on button "Save" at bounding box center [651, 388] width 39 height 19
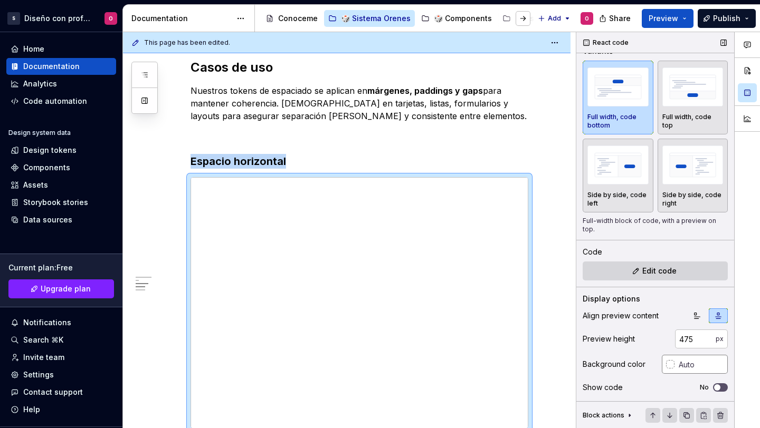
scroll to position [35, 0]
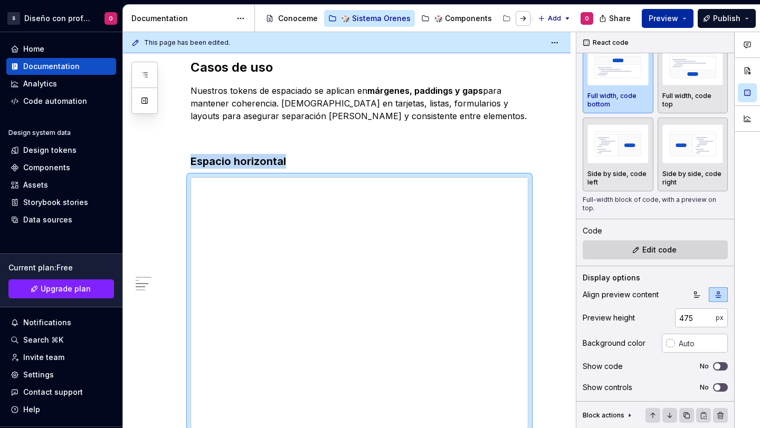
click at [659, 18] on span "Preview" at bounding box center [664, 18] width 30 height 11
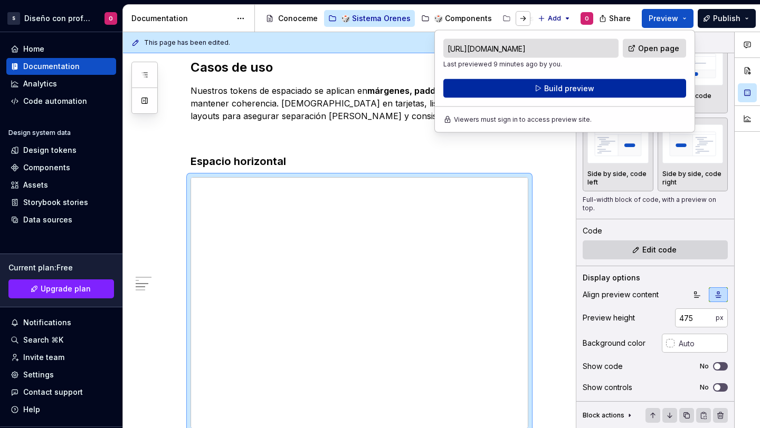
click at [599, 90] on button "Build preview" at bounding box center [564, 88] width 243 height 19
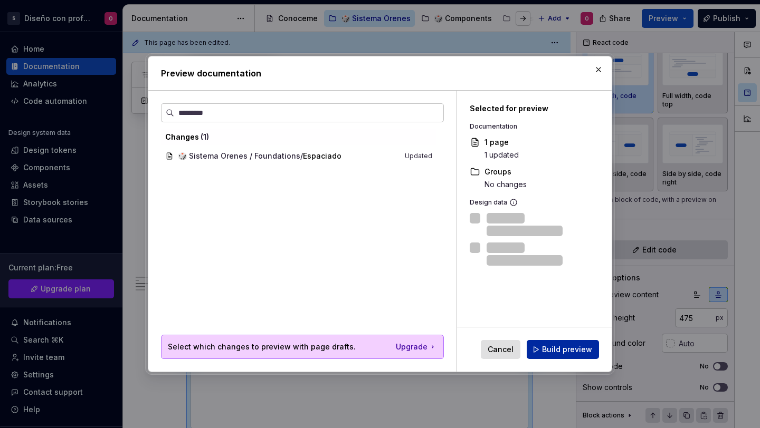
click at [567, 346] on span "Build preview" at bounding box center [567, 350] width 50 height 11
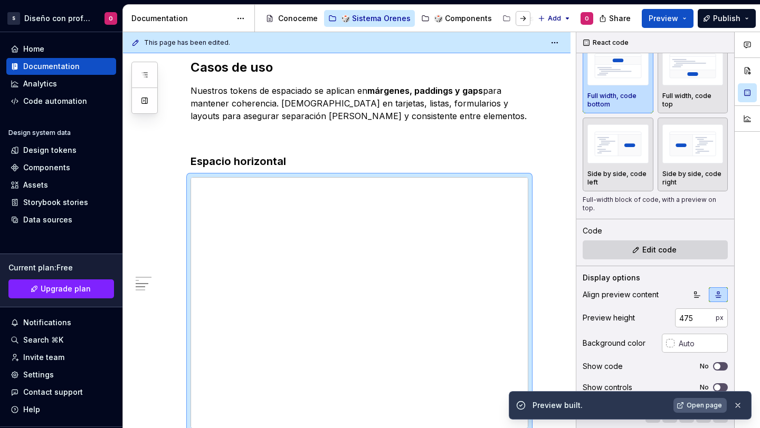
click at [689, 388] on span "Open page" at bounding box center [704, 406] width 35 height 8
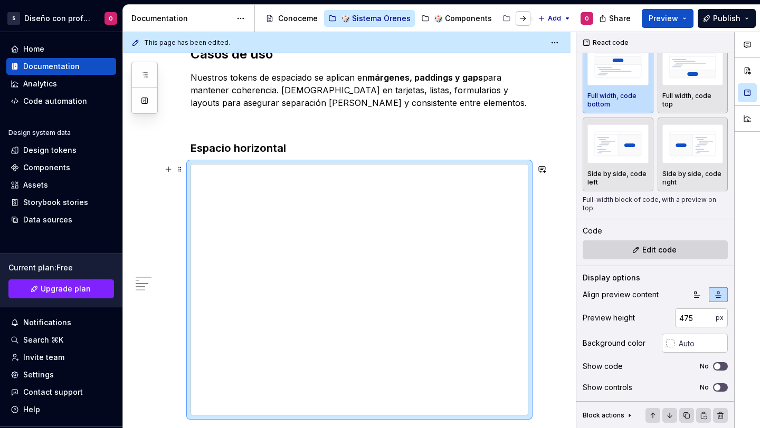
scroll to position [855, 0]
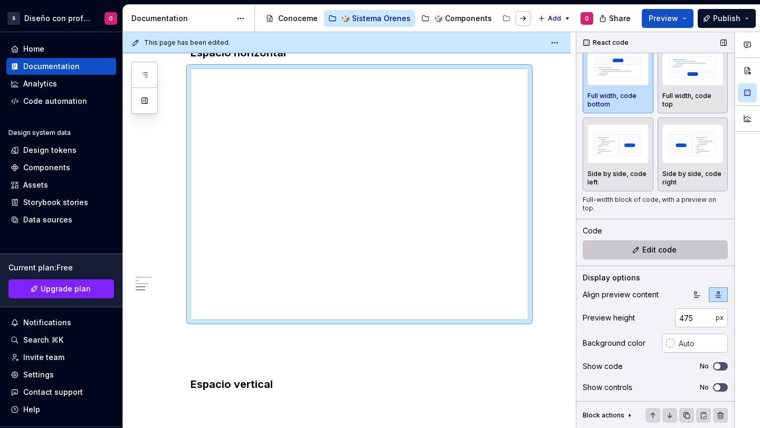
click at [642, 243] on button "Edit code" at bounding box center [655, 250] width 145 height 19
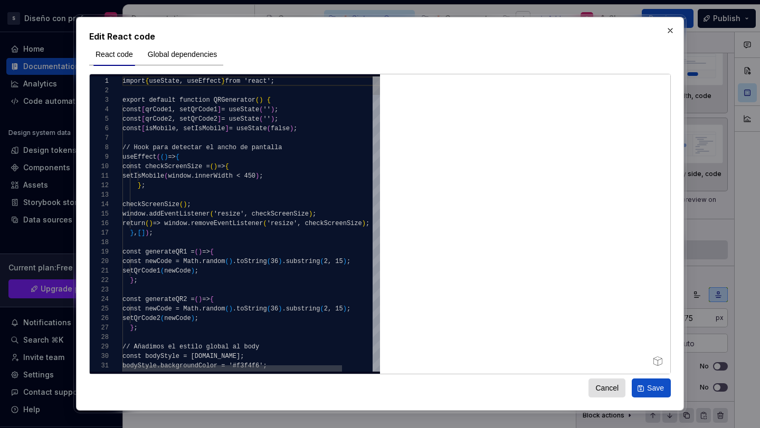
type textarea "*"
type textarea "**********"
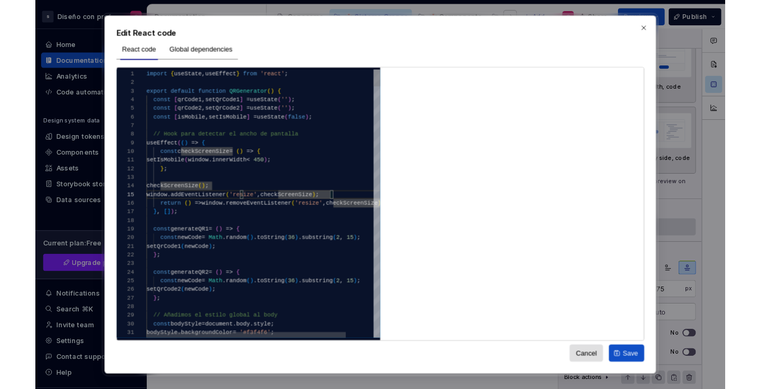
scroll to position [19, 0]
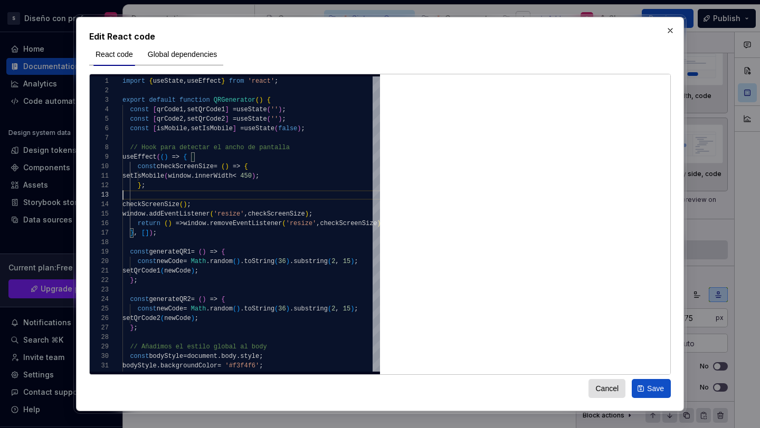
type textarea "*"
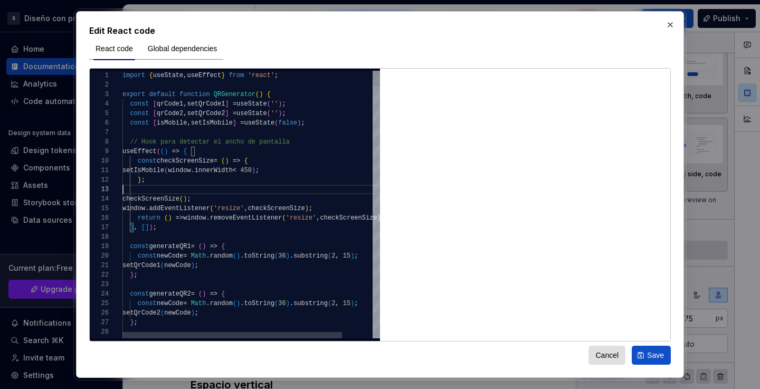
click at [121, 72] on div "1" at bounding box center [106, 75] width 33 height 9
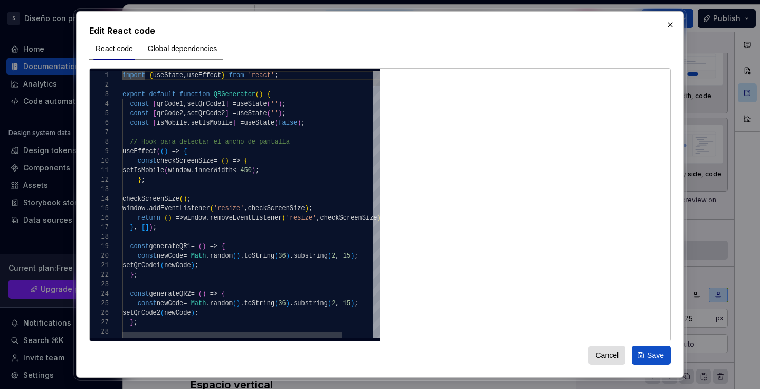
type textarea "**********"
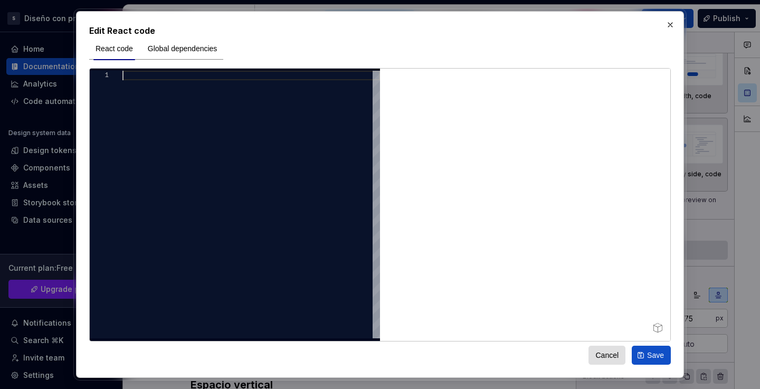
scroll to position [19, 4]
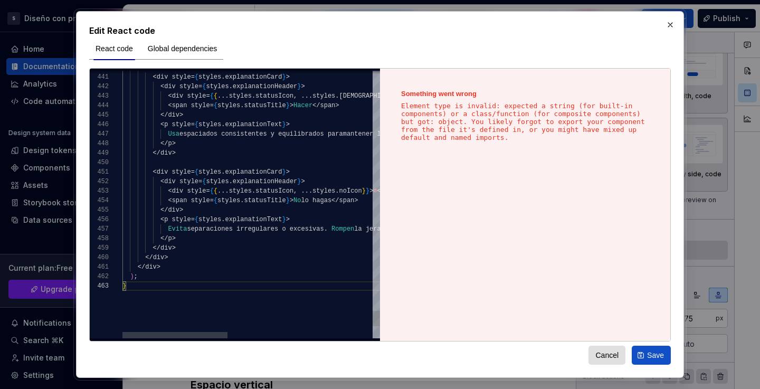
type textarea "**********"
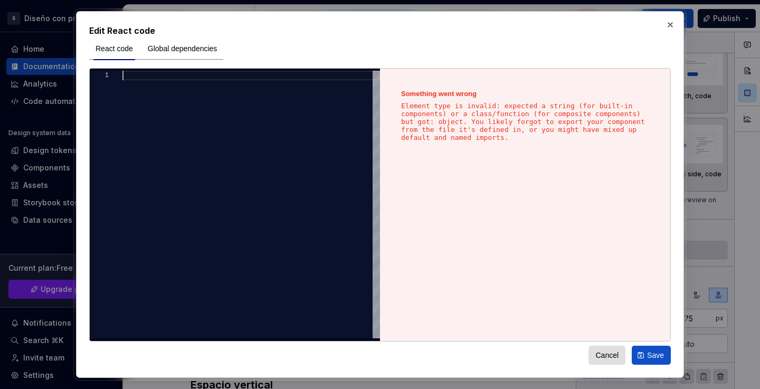
scroll to position [0, 0]
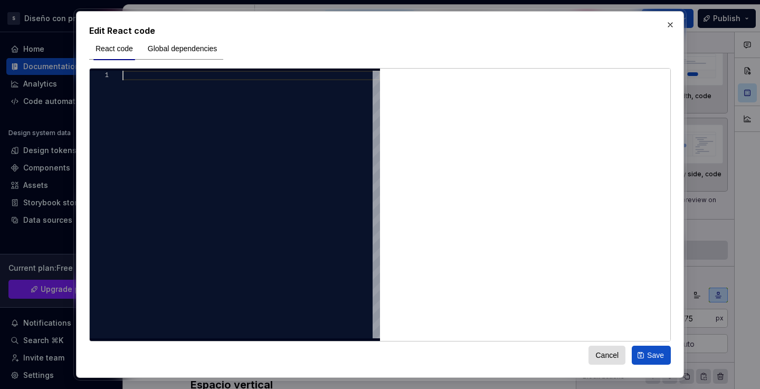
type textarea "****** **** *"
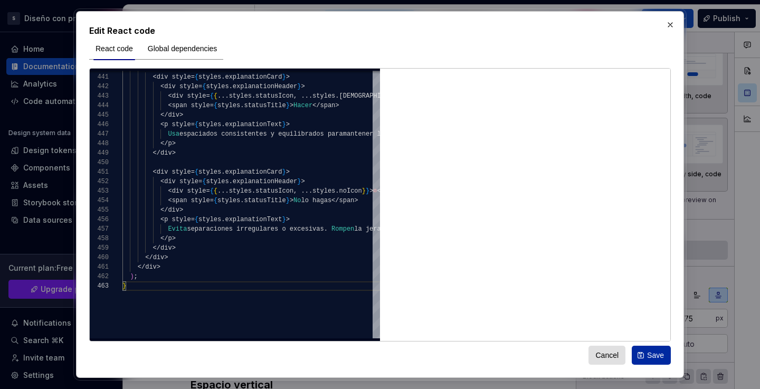
click at [655, 353] on span "Save" at bounding box center [655, 355] width 17 height 11
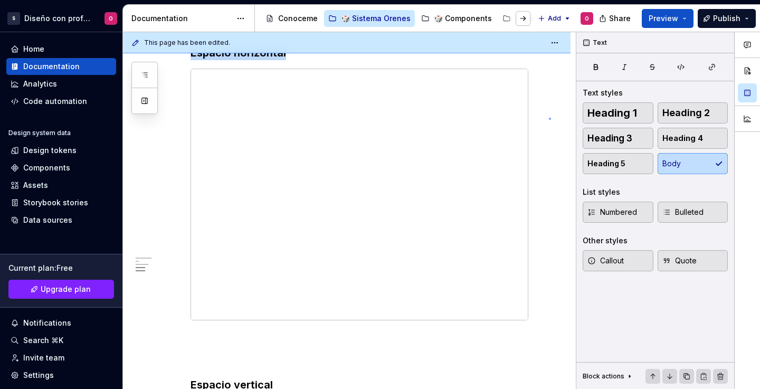
click at [549, 118] on div "This page has been edited. Espaciado Edit header El arte de respirar Tamaños us…" at bounding box center [349, 210] width 453 height 357
click at [554, 221] on div "This page has been edited. Espaciado Edit header El arte de respirar Tamaños us…" at bounding box center [349, 210] width 453 height 357
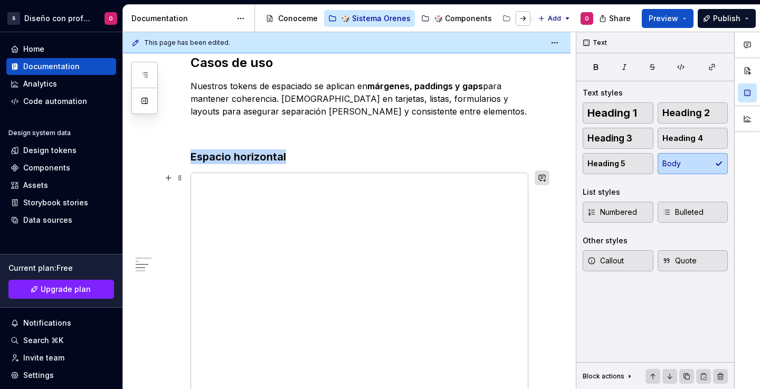
click at [539, 178] on button "button" at bounding box center [542, 177] width 15 height 15
click at [554, 237] on div "This page has been edited. Espaciado Edit header El arte de respirar Tamaños us…" at bounding box center [349, 210] width 453 height 357
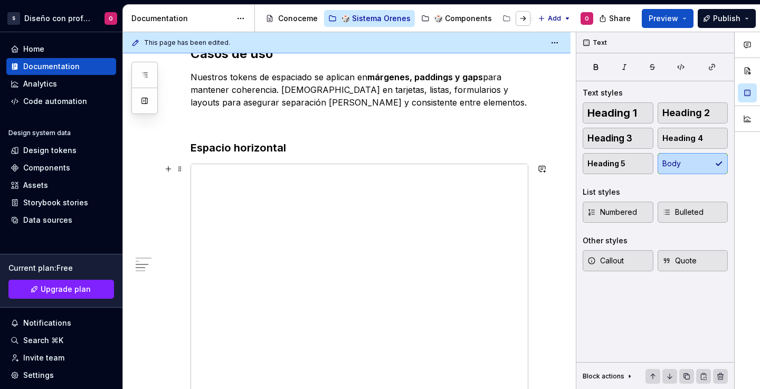
scroll to position [747, 0]
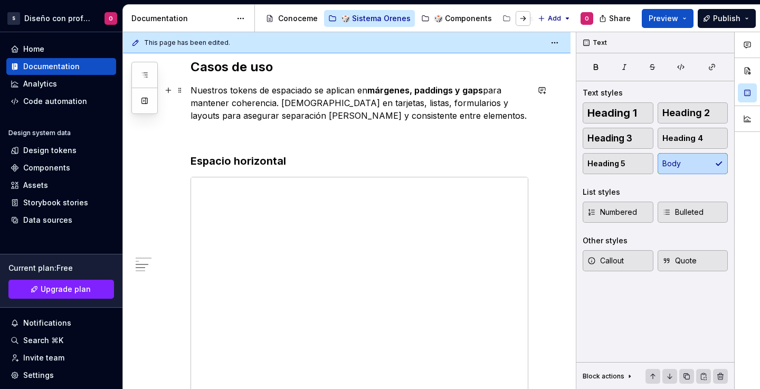
click at [527, 100] on p "Nuestros tokens de espaciado se aplican en márgenes, paddings y gaps para mante…" at bounding box center [359, 103] width 338 height 38
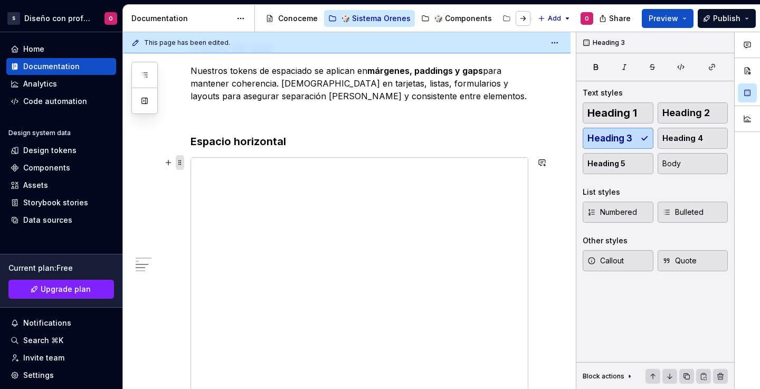
click at [179, 165] on span at bounding box center [180, 162] width 8 height 15
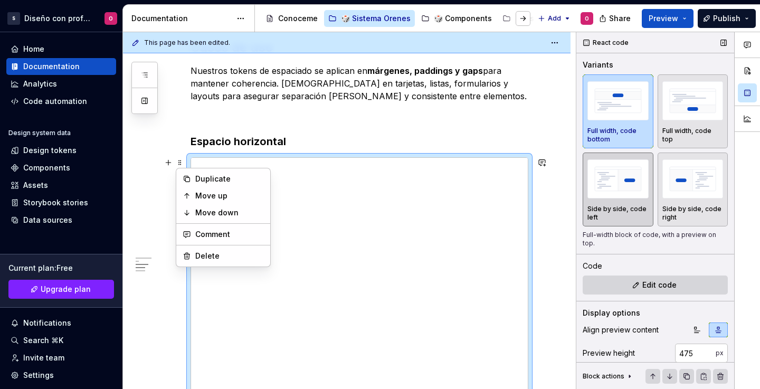
type textarea "*"
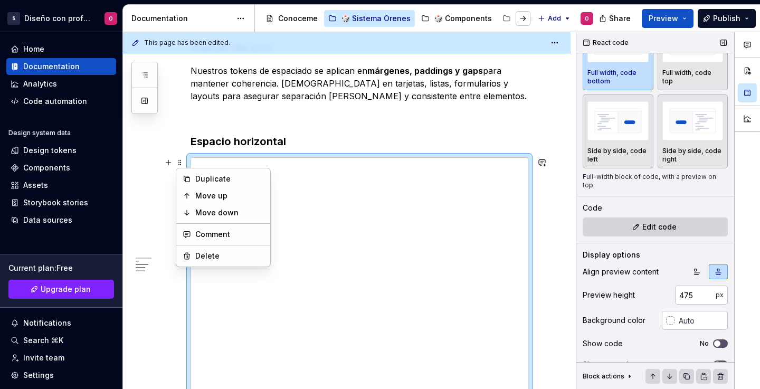
scroll to position [72, 0]
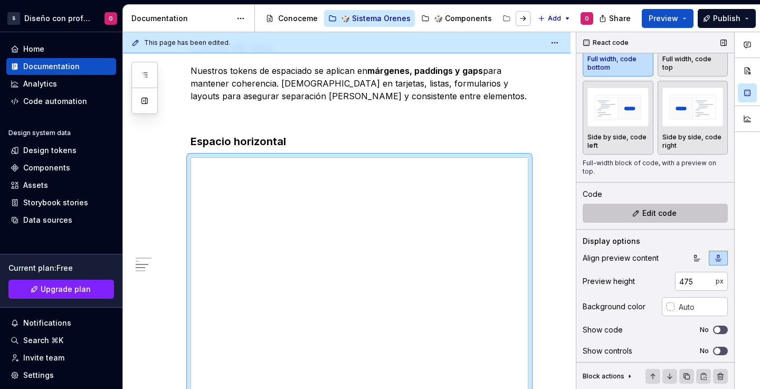
click at [663, 213] on span "Edit code" at bounding box center [659, 213] width 34 height 11
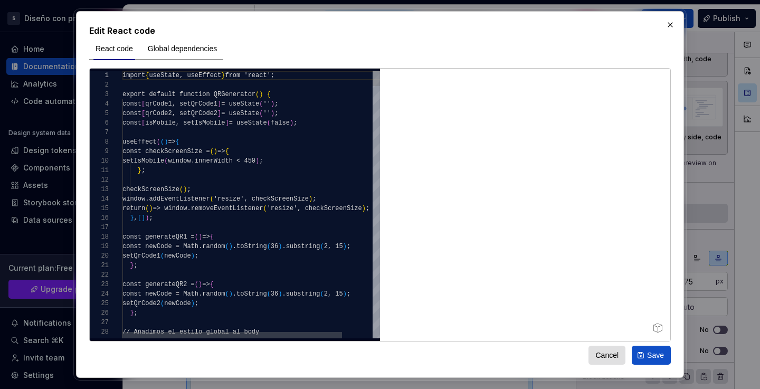
scroll to position [786, 0]
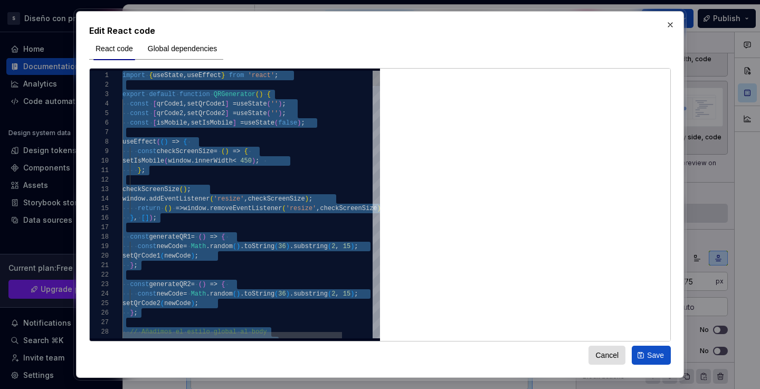
type textarea "**********"
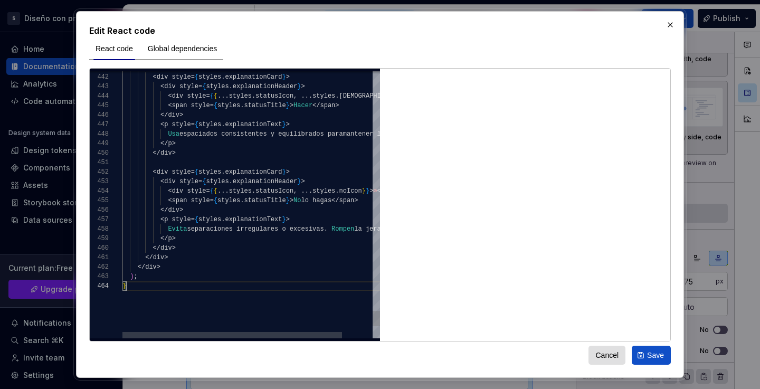
scroll to position [28, 4]
click at [587, 341] on div "Cancel Save" at bounding box center [379, 352] width 581 height 23
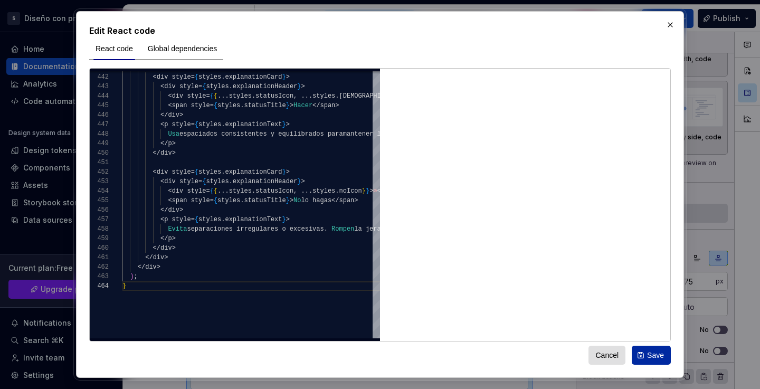
click at [647, 353] on span "Save" at bounding box center [655, 355] width 17 height 11
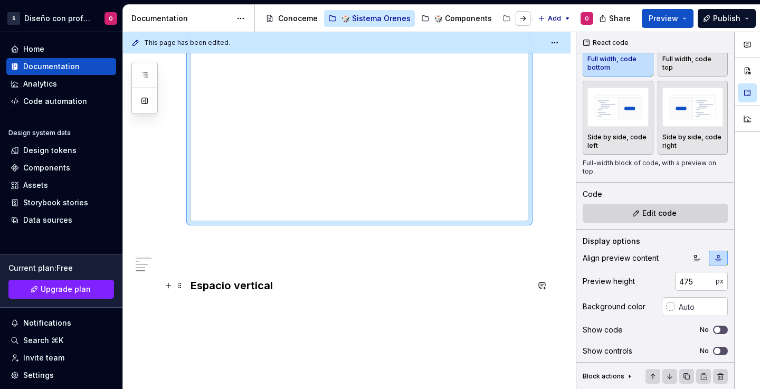
scroll to position [753, 0]
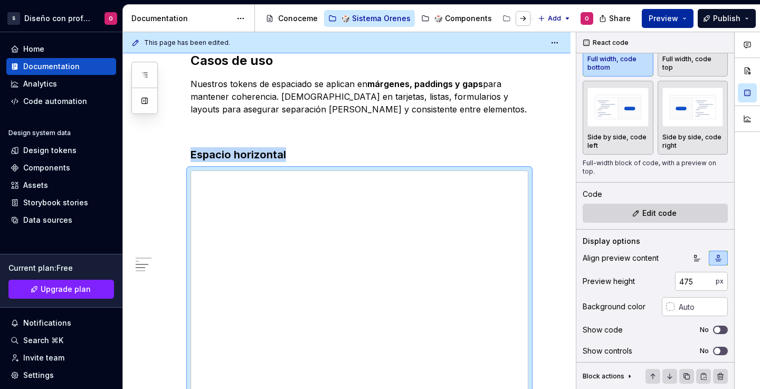
click at [673, 12] on button "Preview" at bounding box center [668, 18] width 52 height 19
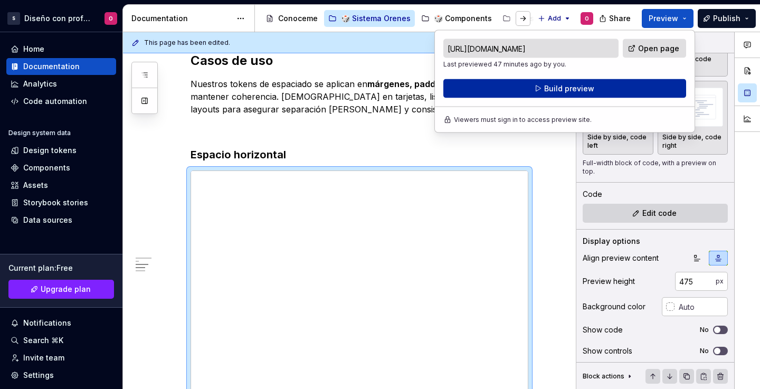
click at [645, 90] on button "Build preview" at bounding box center [564, 88] width 243 height 19
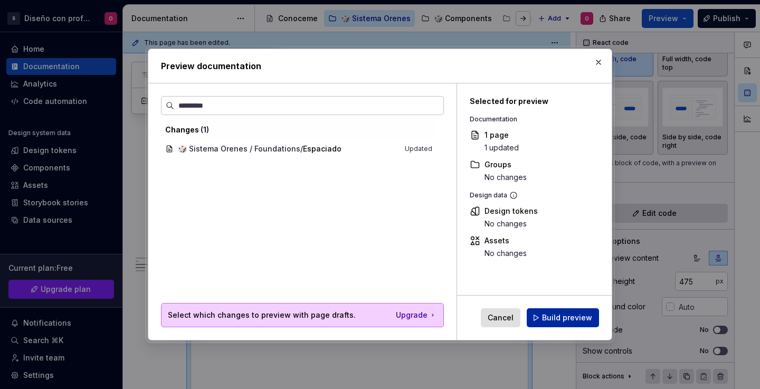
click at [576, 317] on span "Build preview" at bounding box center [567, 317] width 50 height 11
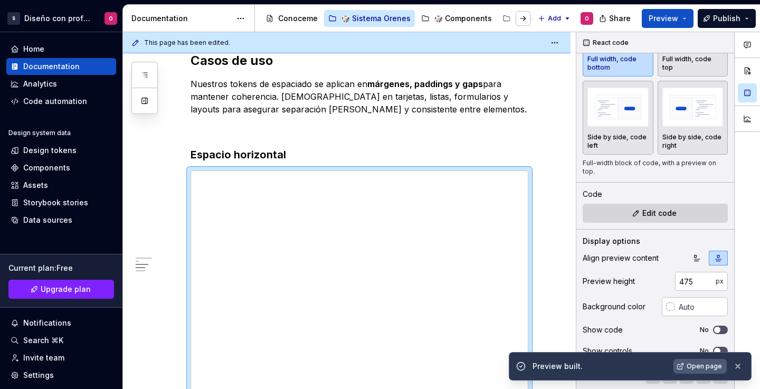
click at [693, 366] on span "Open page" at bounding box center [704, 366] width 35 height 8
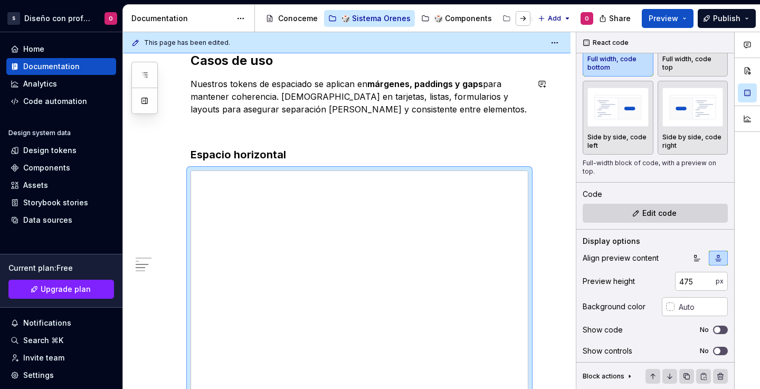
type textarea "*"
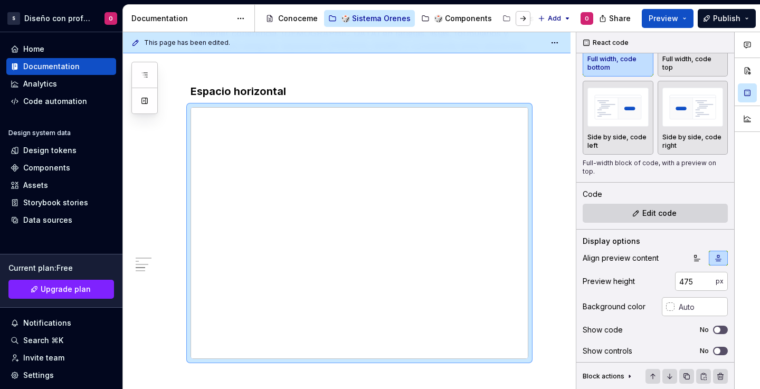
scroll to position [74, 0]
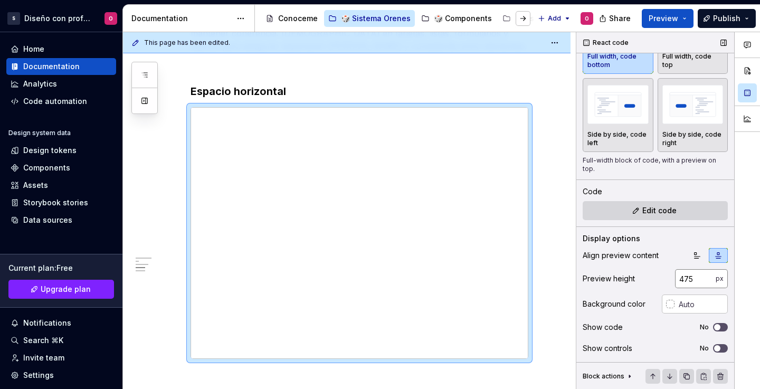
click at [682, 280] on input "475" at bounding box center [695, 278] width 41 height 19
type input "650"
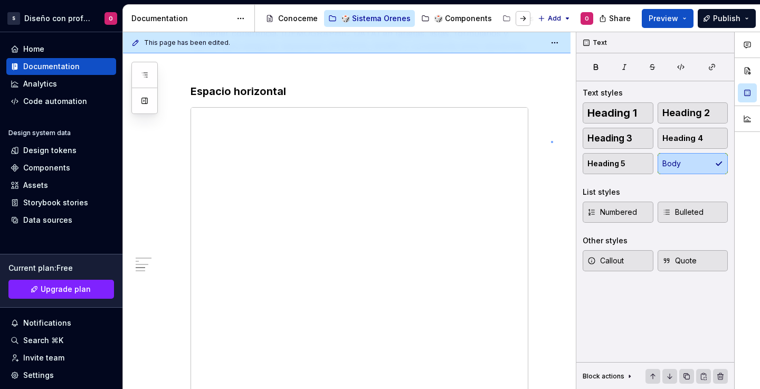
click at [551, 141] on div "This page has been edited. Espaciado Edit header El arte de respirar Tamaños us…" at bounding box center [349, 210] width 453 height 357
click at [673, 19] on span "Preview" at bounding box center [664, 18] width 30 height 11
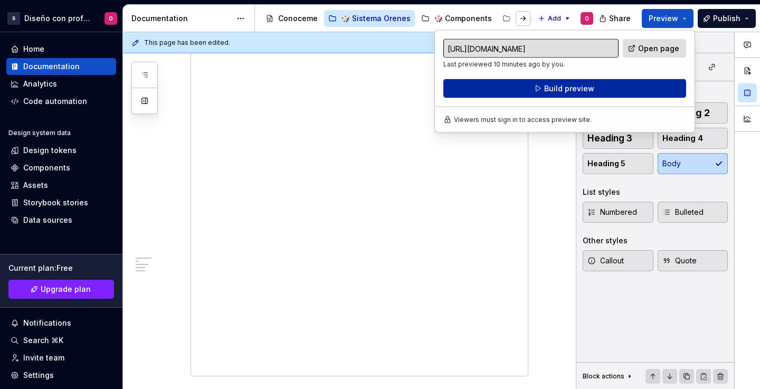
click at [656, 91] on button "Build preview" at bounding box center [564, 88] width 243 height 19
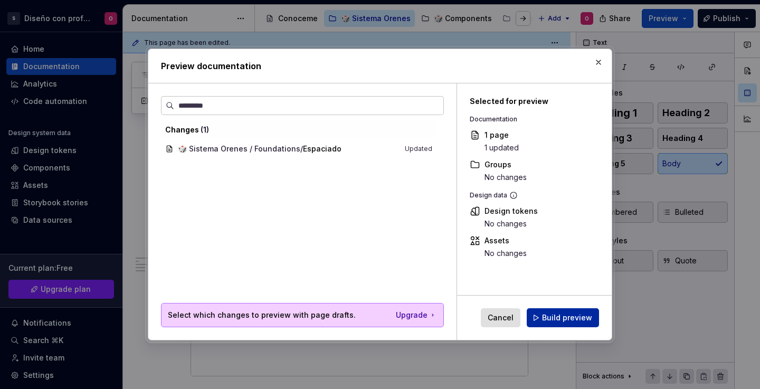
click at [574, 319] on span "Build preview" at bounding box center [567, 317] width 50 height 11
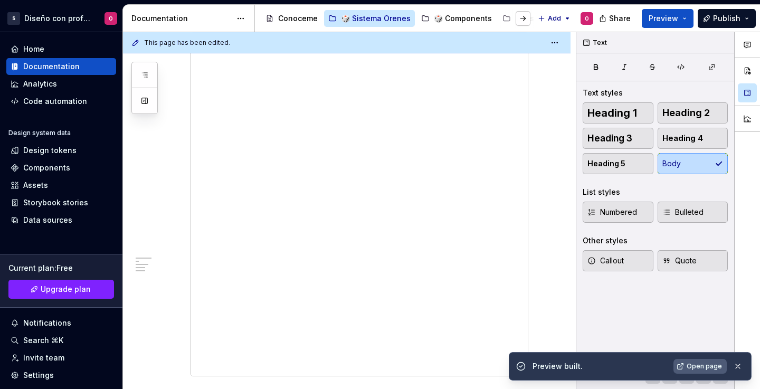
click at [691, 361] on link "Open page" at bounding box center [699, 366] width 53 height 15
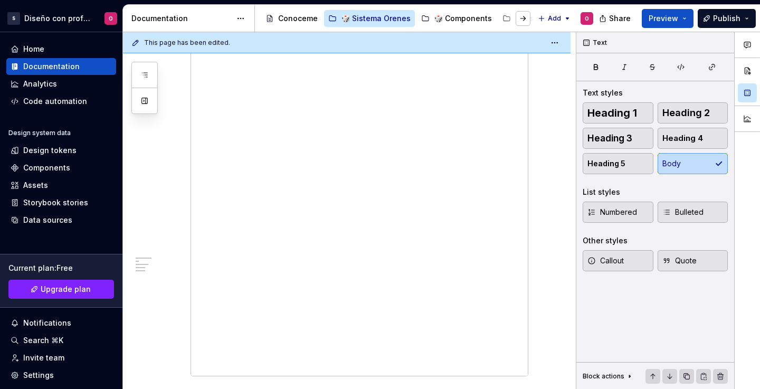
type textarea "*"
click at [177, 99] on span at bounding box center [180, 101] width 8 height 15
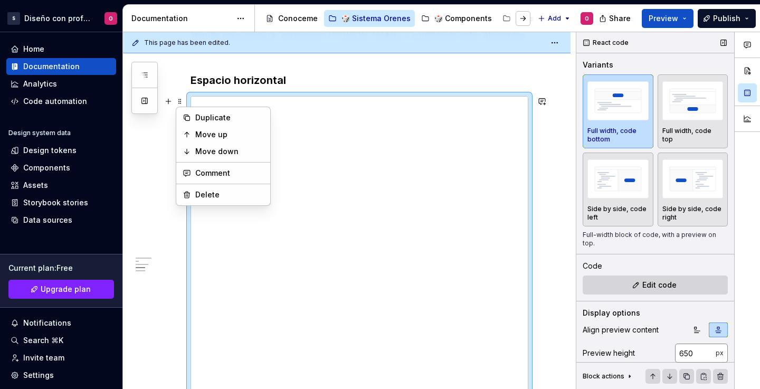
click at [682, 348] on input "650" at bounding box center [695, 353] width 41 height 19
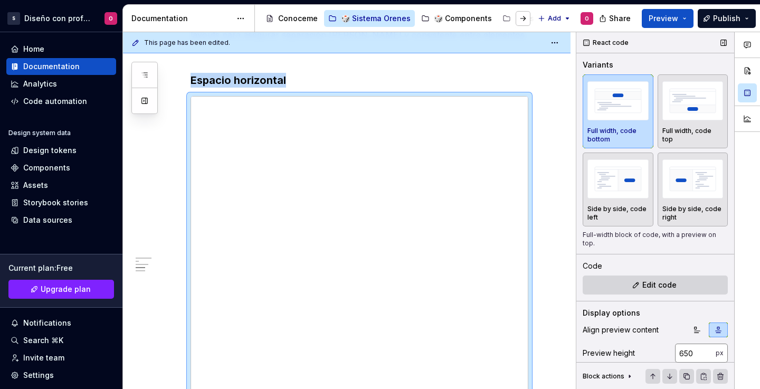
scroll to position [878, 0]
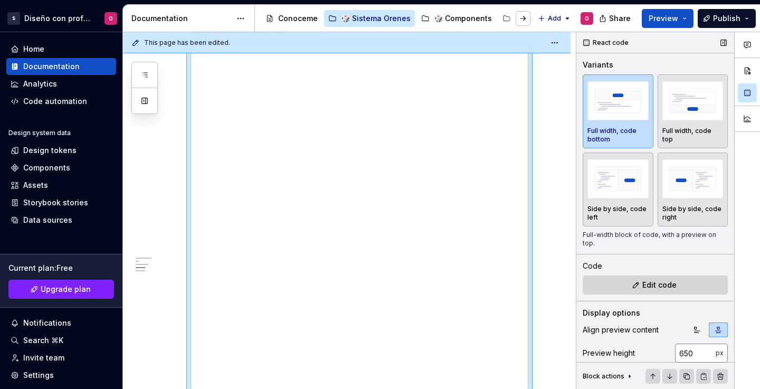
drag, startPoint x: 676, startPoint y: 351, endPoint x: 678, endPoint y: 359, distance: 8.0
click at [676, 351] on input "650" at bounding box center [695, 353] width 41 height 19
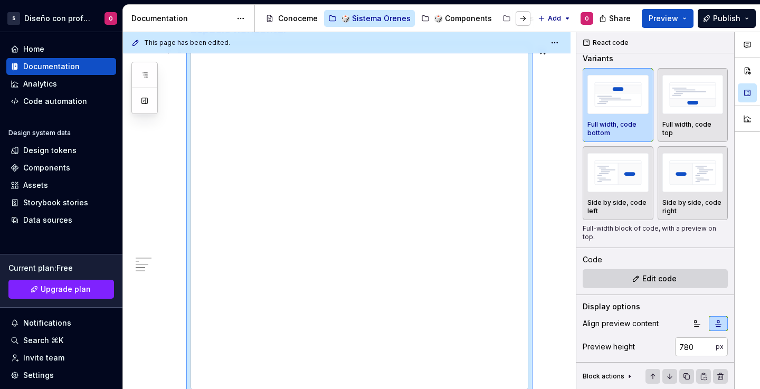
click at [653, 27] on button "Preview" at bounding box center [668, 18] width 52 height 19
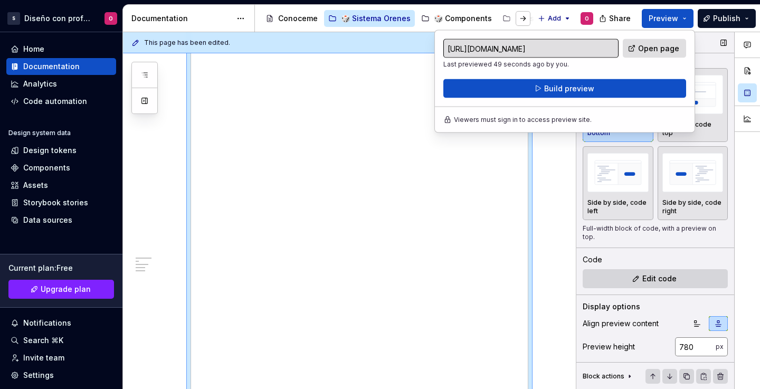
click at [688, 343] on input "780" at bounding box center [695, 346] width 41 height 19
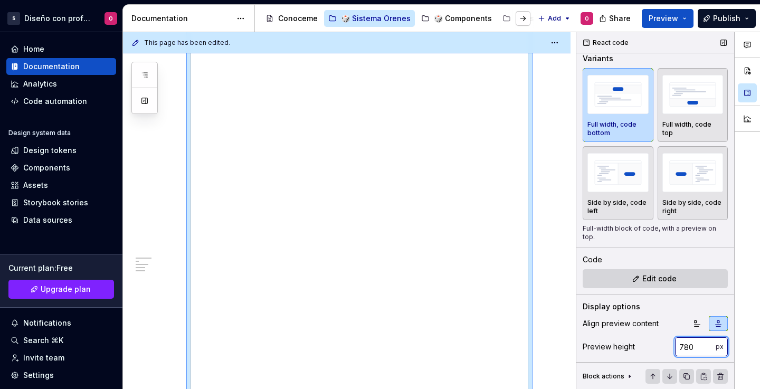
click at [688, 343] on input "780" at bounding box center [695, 346] width 41 height 19
type input "7"
type input "820"
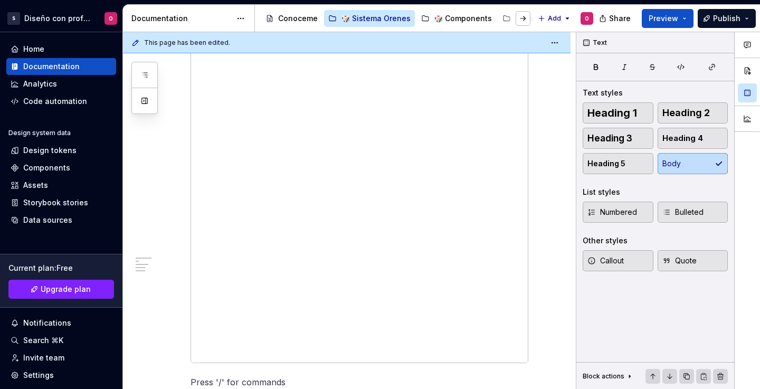
scroll to position [818, 0]
click at [179, 108] on span at bounding box center [180, 110] width 8 height 15
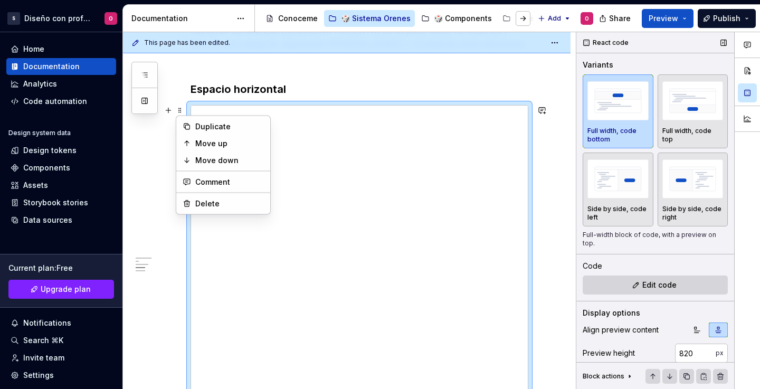
scroll to position [6, 0]
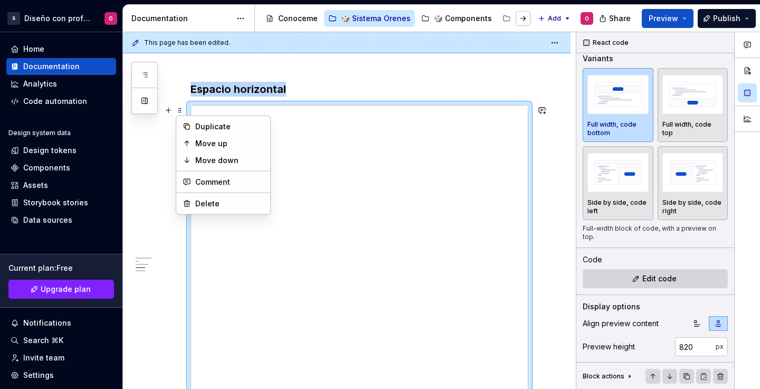
click at [674, 28] on div "Share Preview Publish" at bounding box center [681, 18] width 158 height 27
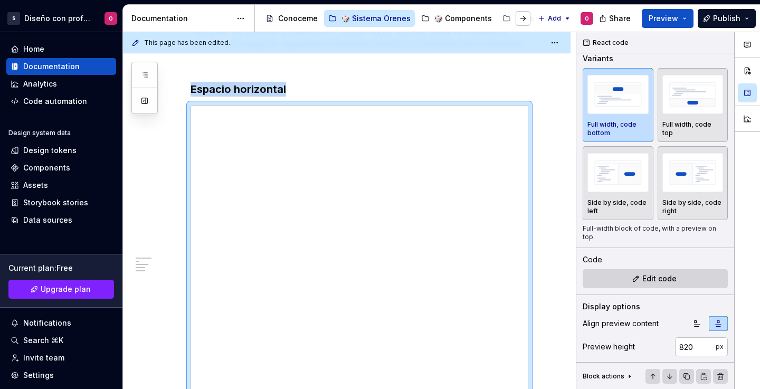
scroll to position [891, 0]
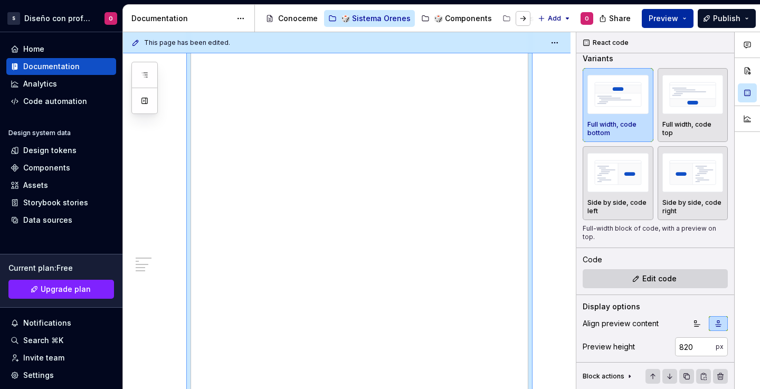
click at [674, 24] on button "Preview" at bounding box center [668, 18] width 52 height 19
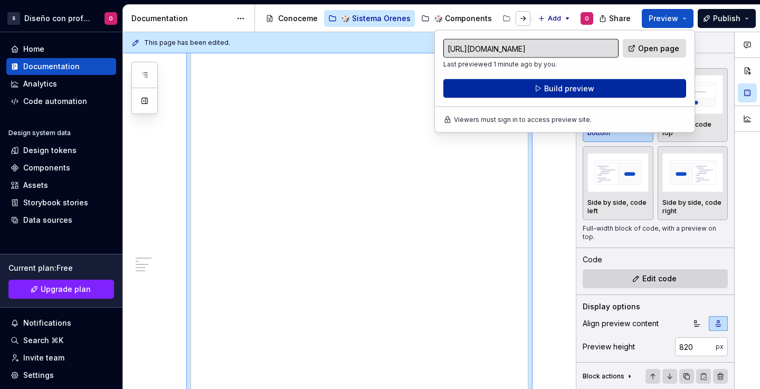
click at [580, 91] on span "Build preview" at bounding box center [569, 88] width 50 height 11
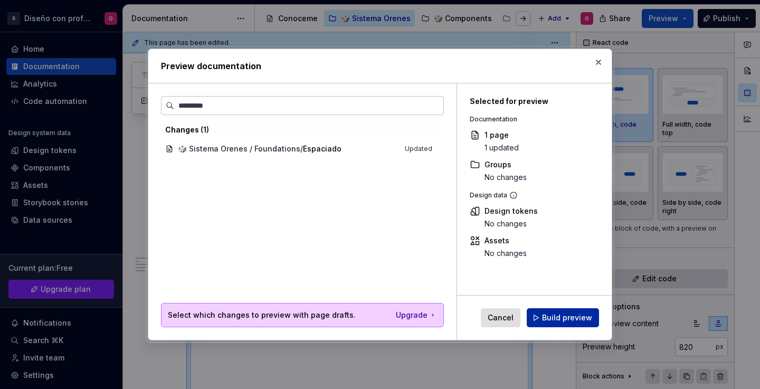
click at [572, 316] on span "Build preview" at bounding box center [567, 317] width 50 height 11
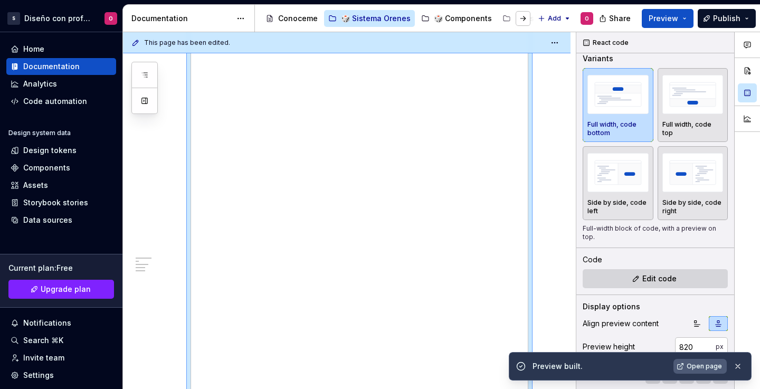
click at [712, 366] on span "Open page" at bounding box center [704, 366] width 35 height 8
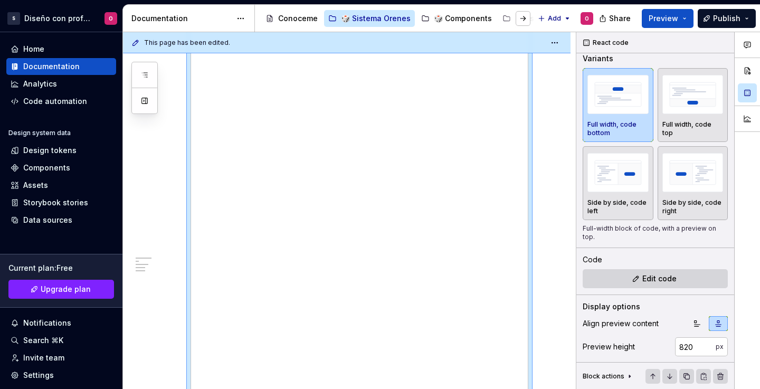
type textarea "*"
click at [679, 347] on input "820" at bounding box center [695, 346] width 41 height 19
click at [683, 349] on input "820" at bounding box center [695, 346] width 41 height 19
click at [697, 347] on input "820" at bounding box center [695, 346] width 41 height 19
type input "800"
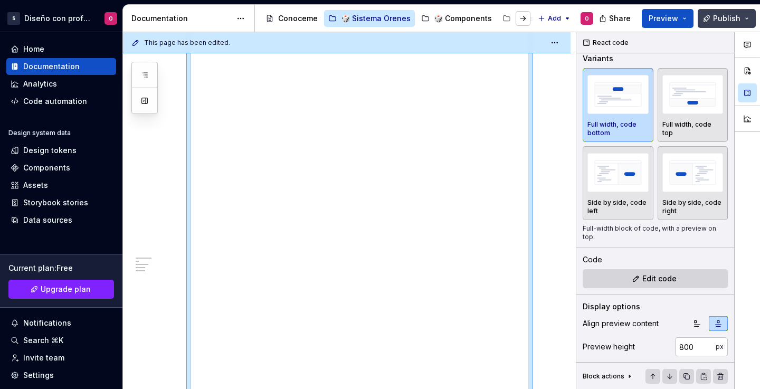
click at [727, 17] on span "Publish" at bounding box center [726, 18] width 27 height 11
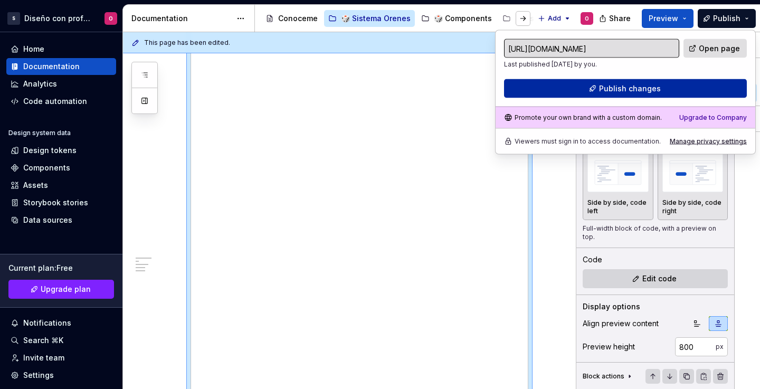
click at [680, 85] on button "Publish changes" at bounding box center [625, 88] width 243 height 19
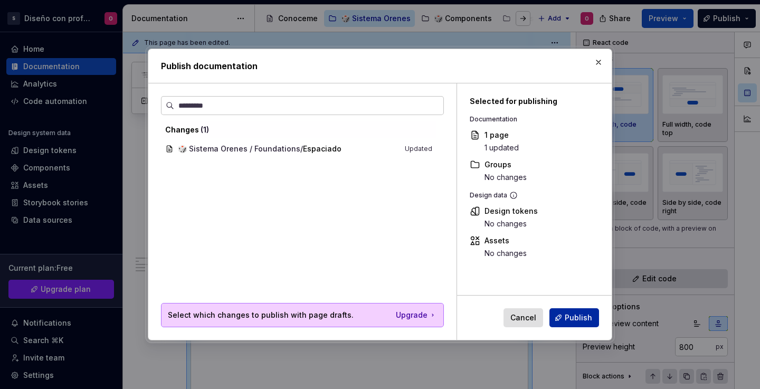
click at [583, 313] on span "Publish" at bounding box center [578, 317] width 27 height 11
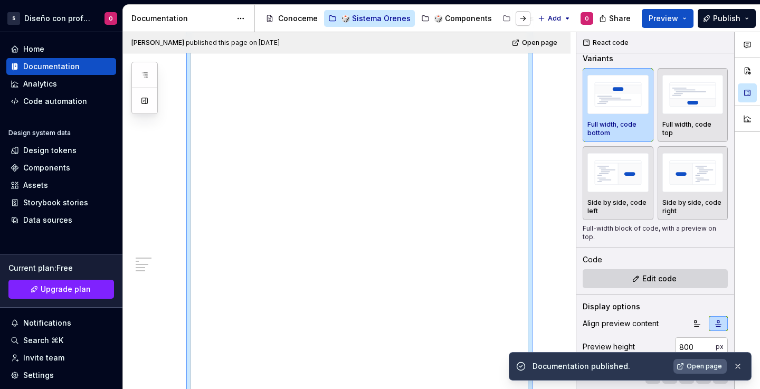
click at [719, 365] on span "Open page" at bounding box center [704, 366] width 35 height 8
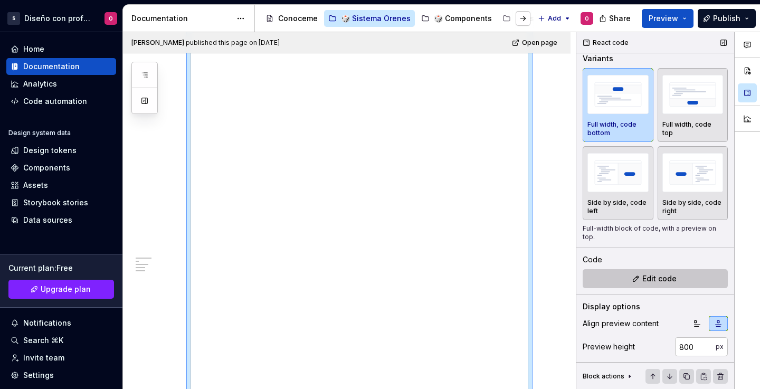
click at [654, 280] on span "Edit code" at bounding box center [659, 278] width 34 height 11
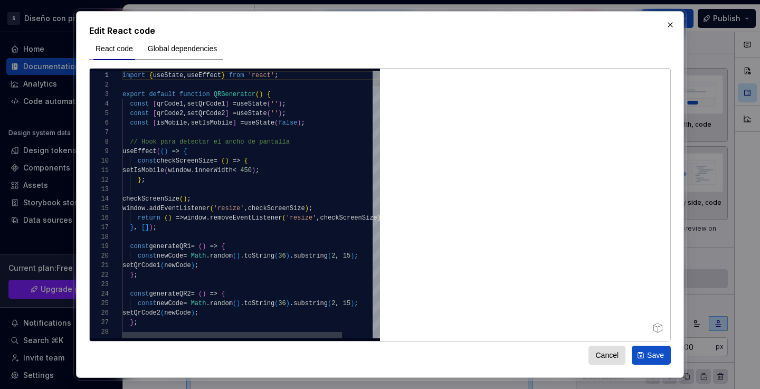
type textarea "*"
click at [664, 22] on button "button" at bounding box center [670, 24] width 15 height 15
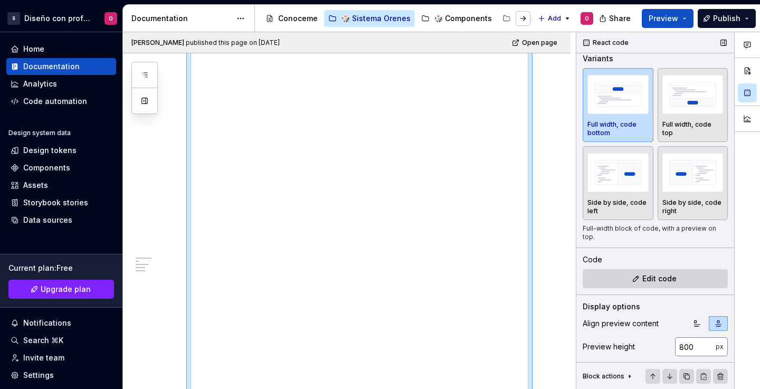
click at [675, 346] on input "800" at bounding box center [695, 346] width 41 height 19
type input "7"
type input "780"
click at [718, 16] on span "Publish" at bounding box center [726, 18] width 27 height 11
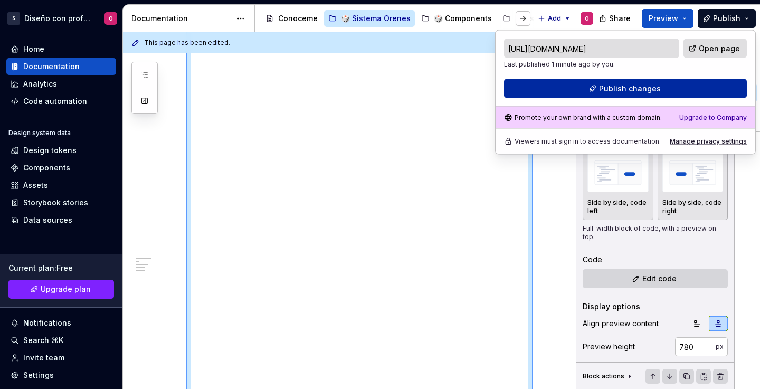
click at [668, 82] on button "Publish changes" at bounding box center [625, 88] width 243 height 19
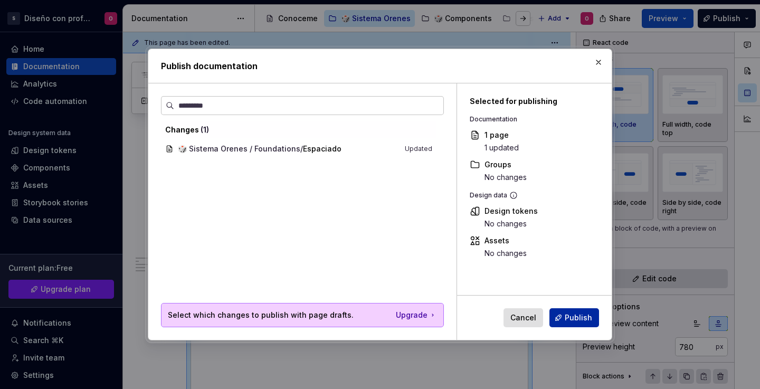
click at [582, 321] on span "Publish" at bounding box center [578, 317] width 27 height 11
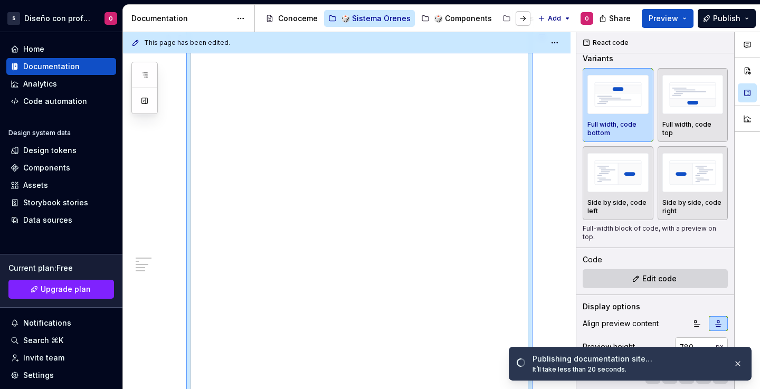
scroll to position [911, 0]
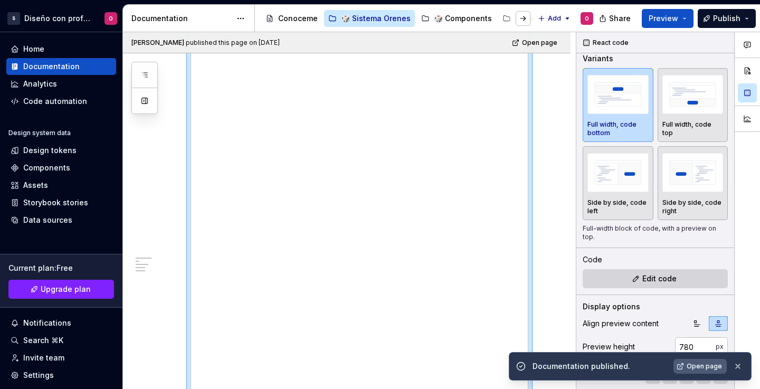
click at [704, 372] on link "Open page" at bounding box center [699, 366] width 53 height 15
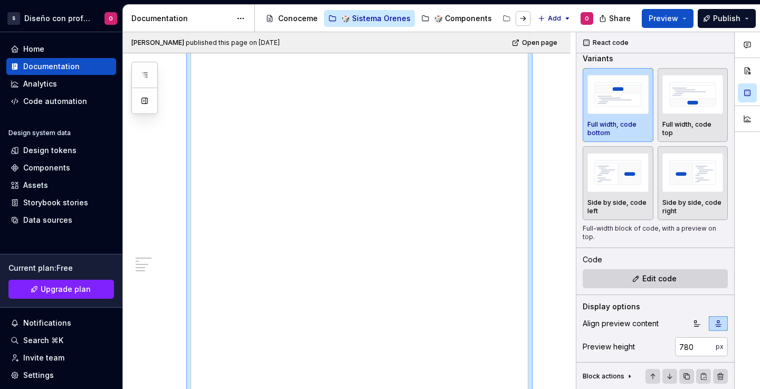
type textarea "*"
click at [680, 345] on input "780" at bounding box center [695, 346] width 41 height 19
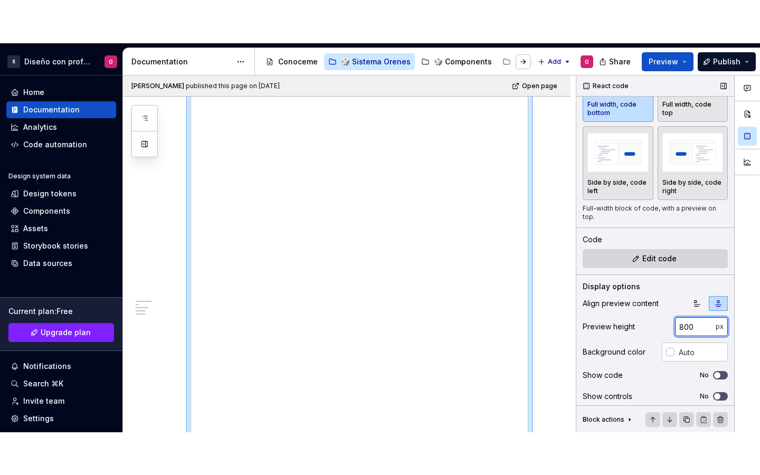
scroll to position [74, 0]
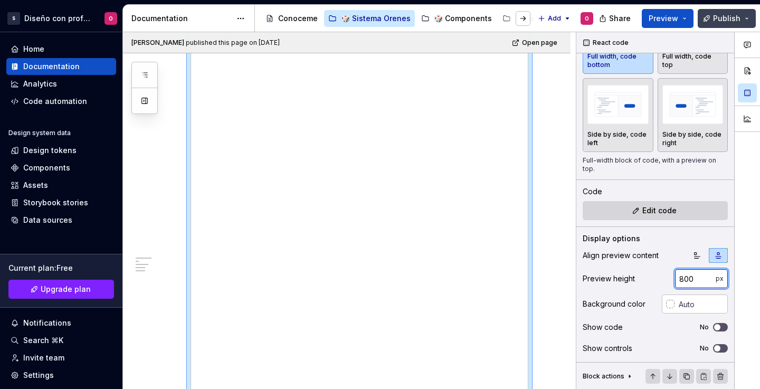
type input "800"
click at [721, 21] on span "Publish" at bounding box center [726, 18] width 27 height 11
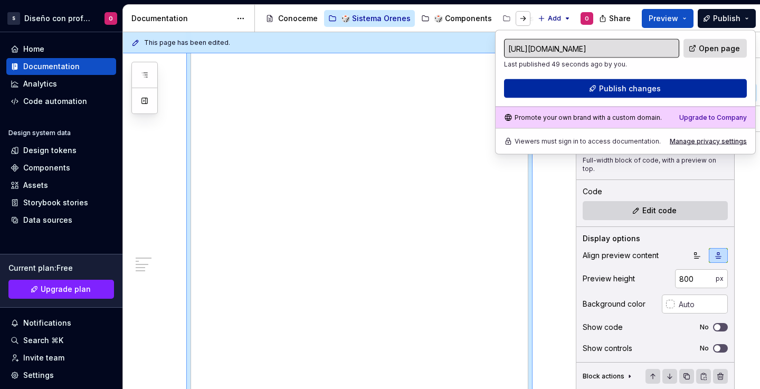
click at [653, 94] on button "Publish changes" at bounding box center [625, 88] width 243 height 19
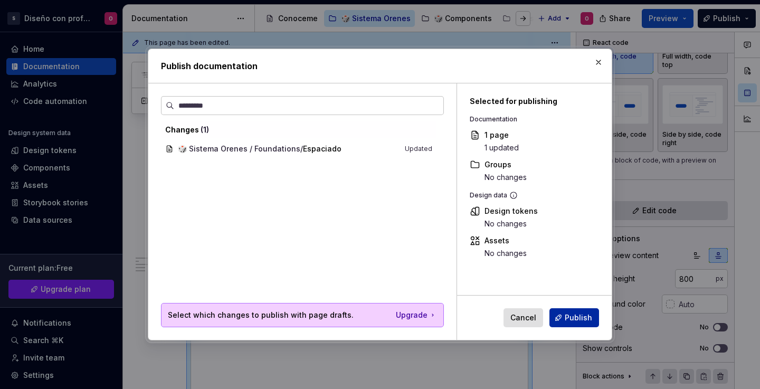
click at [569, 323] on button "Publish" at bounding box center [574, 317] width 50 height 19
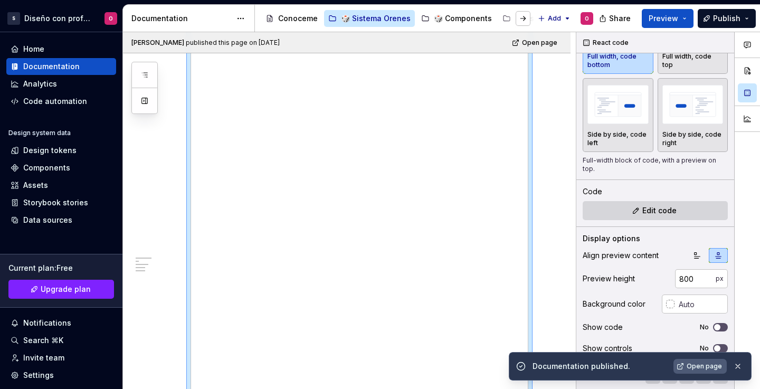
click at [711, 365] on span "Open page" at bounding box center [704, 366] width 35 height 8
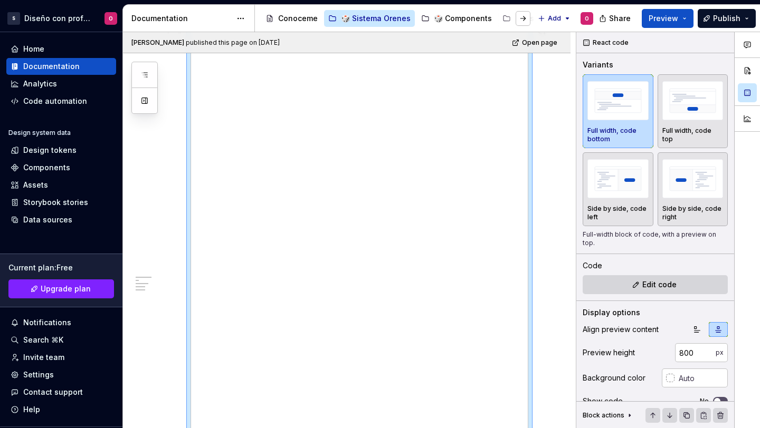
scroll to position [770, 0]
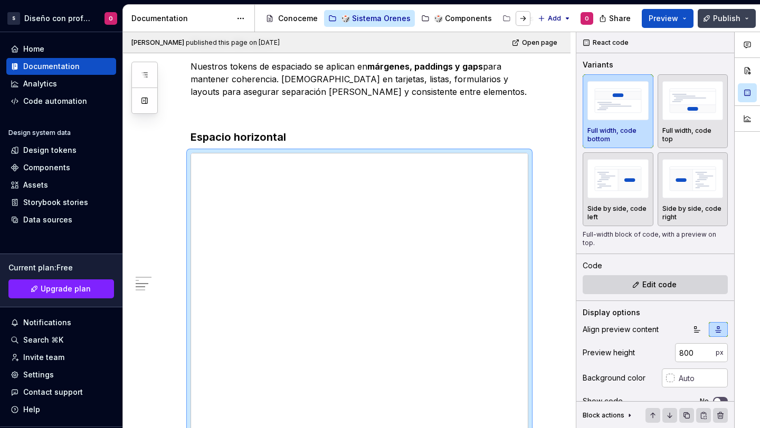
click at [732, 15] on span "Publish" at bounding box center [726, 18] width 27 height 11
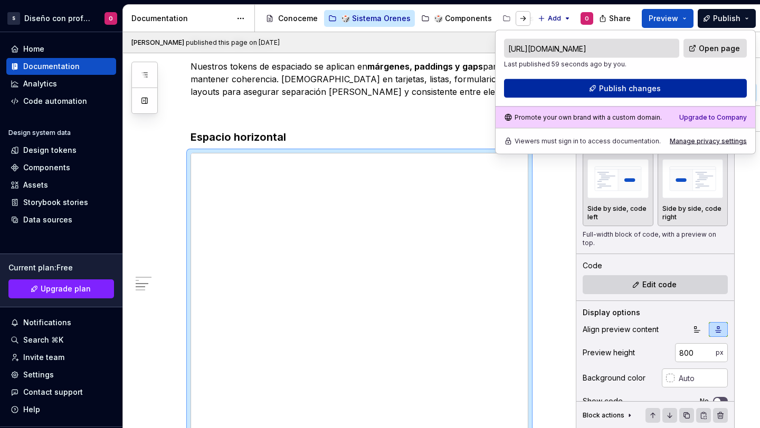
click at [715, 90] on button "Publish changes" at bounding box center [625, 88] width 243 height 19
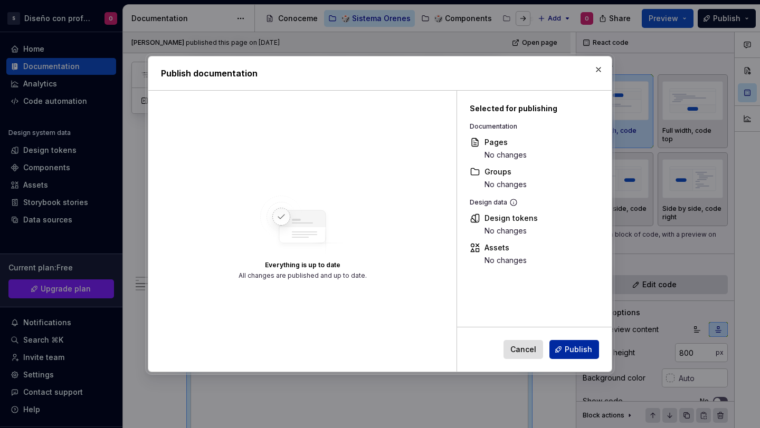
click at [583, 350] on span "Publish" at bounding box center [578, 350] width 27 height 11
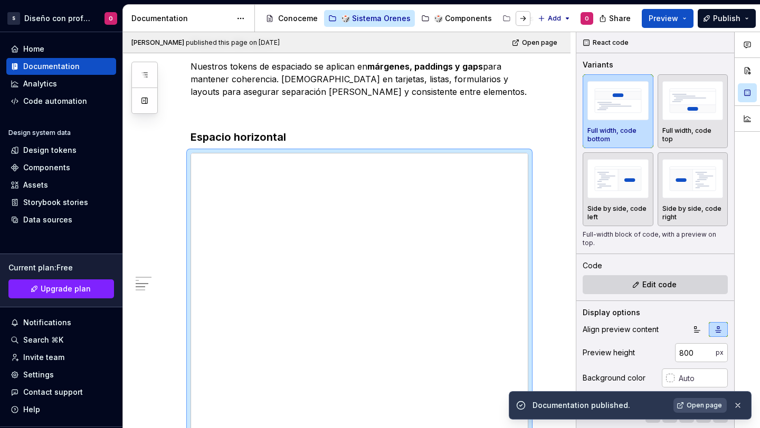
click at [711, 388] on span "Open page" at bounding box center [704, 406] width 35 height 8
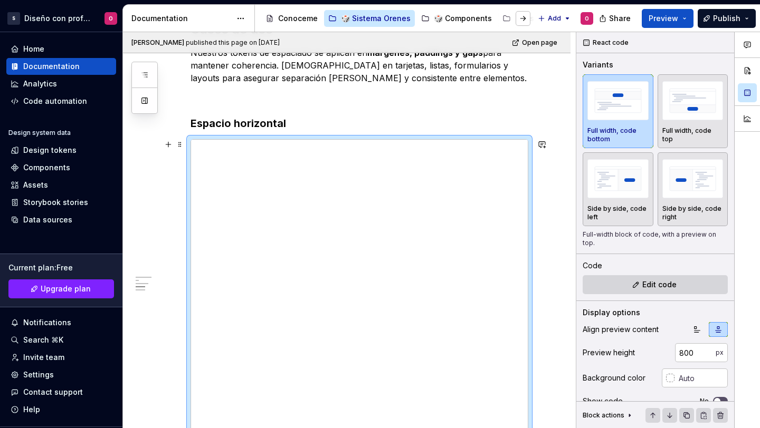
scroll to position [791, 0]
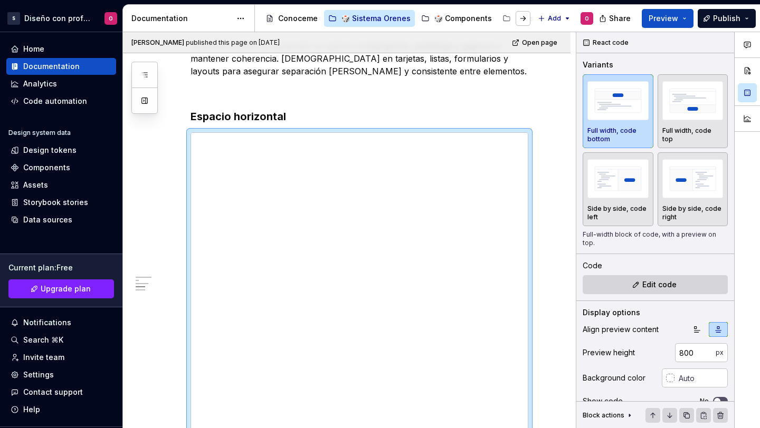
type textarea "*"
